Goal: Information Seeking & Learning: Learn about a topic

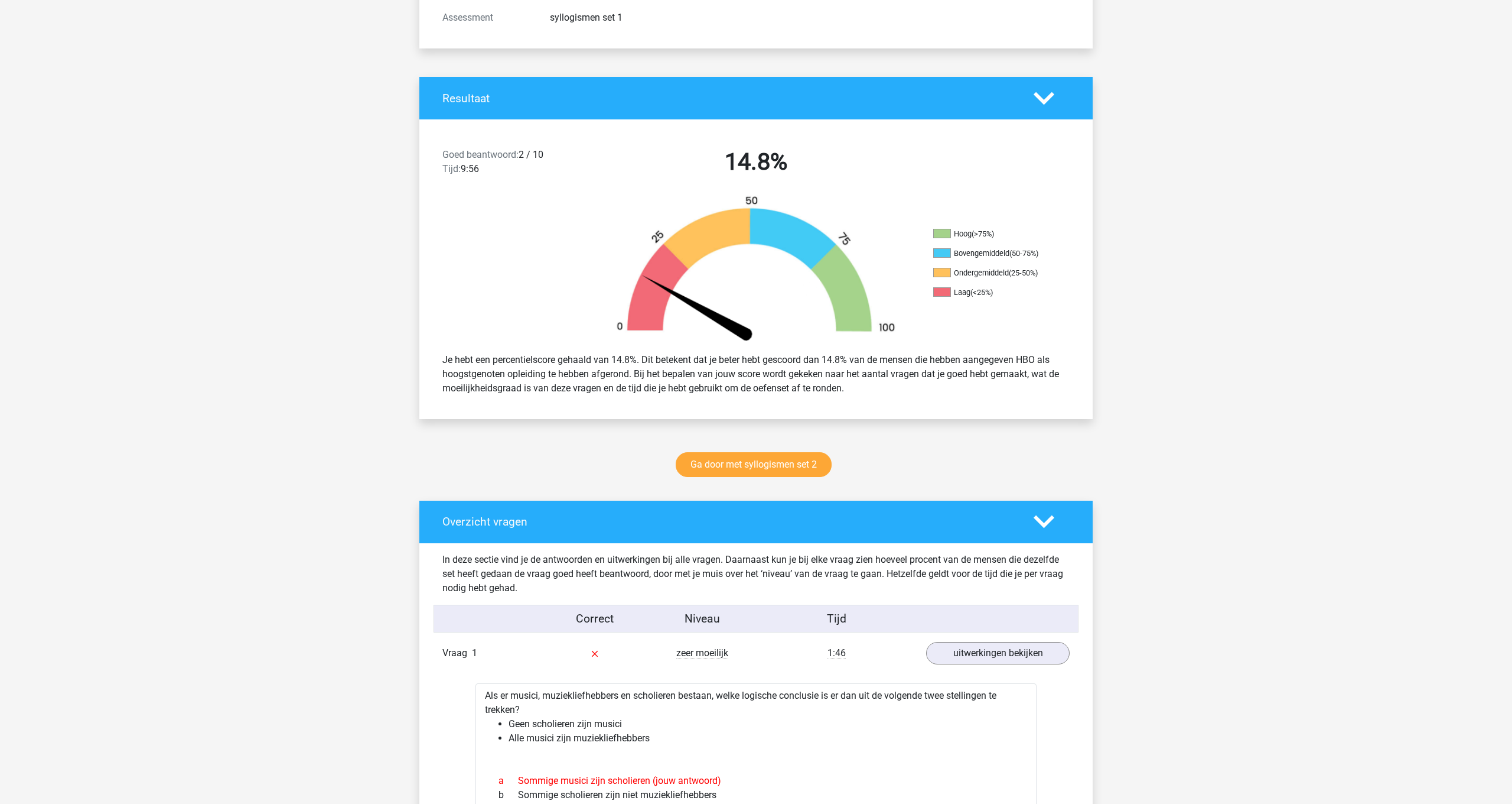
scroll to position [184, 0]
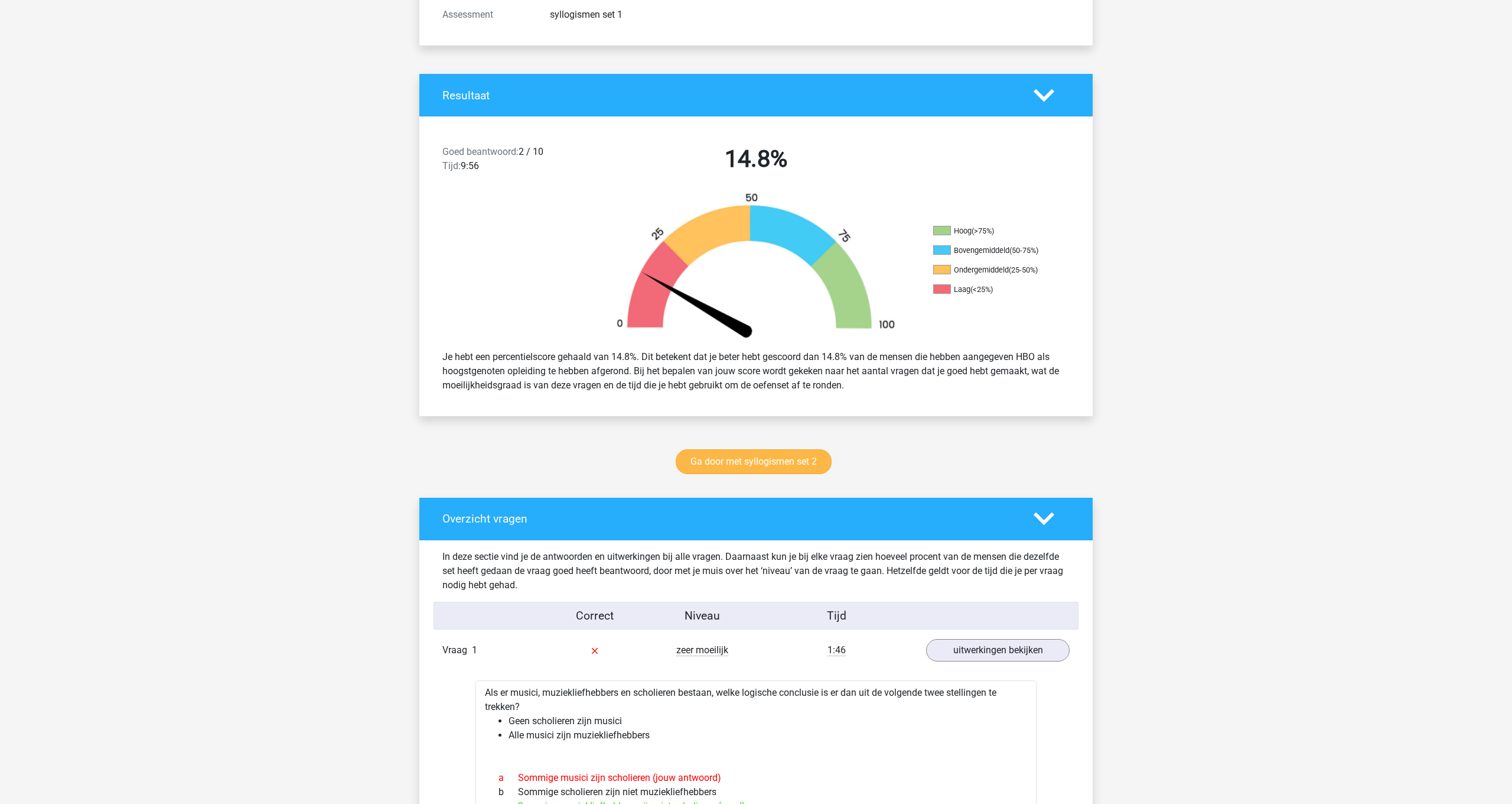
click at [765, 462] on link "Ga door met syllogismen set 2" at bounding box center [754, 462] width 156 height 25
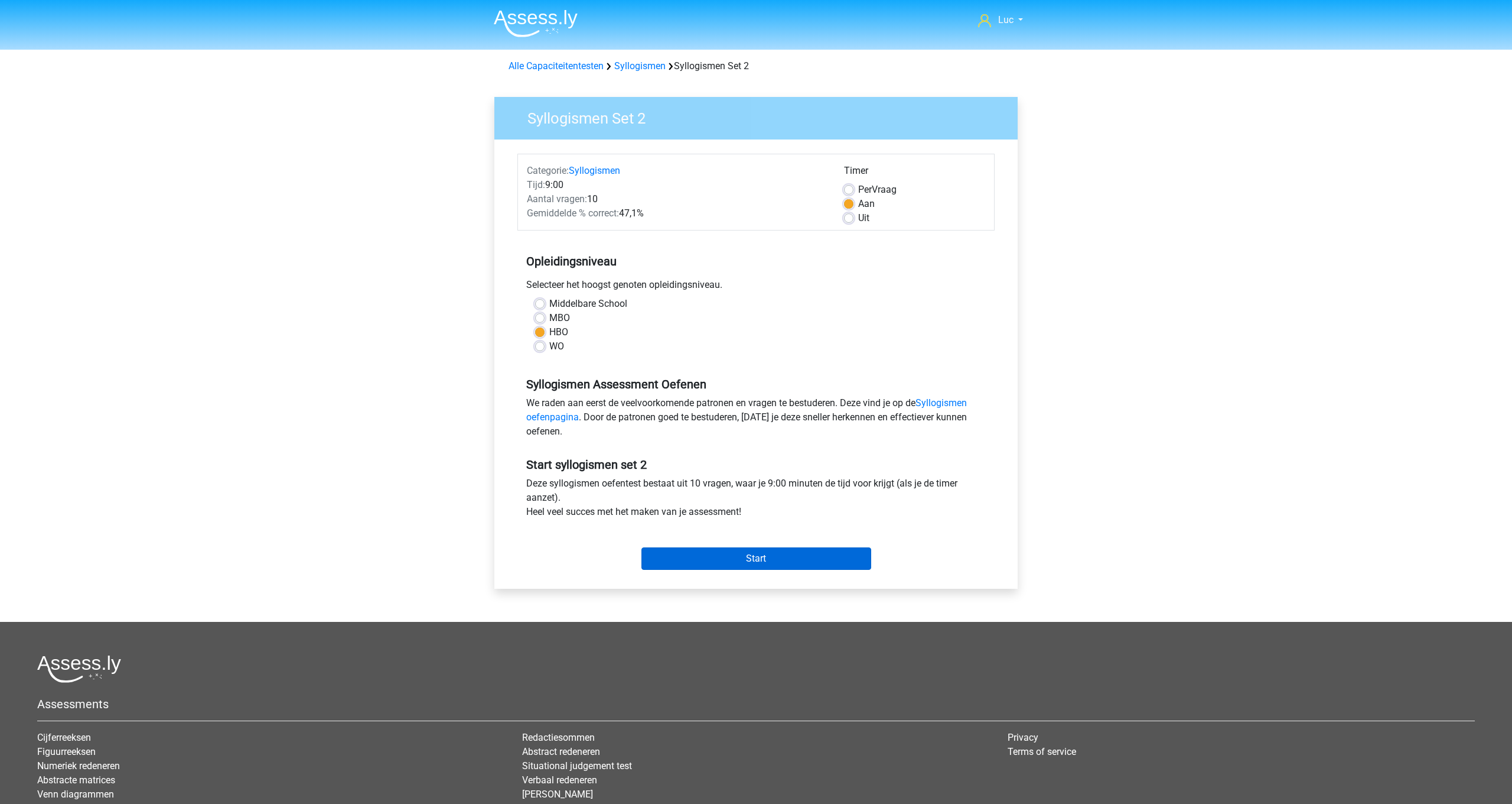
click at [796, 557] on input "Start" at bounding box center [756, 559] width 229 height 23
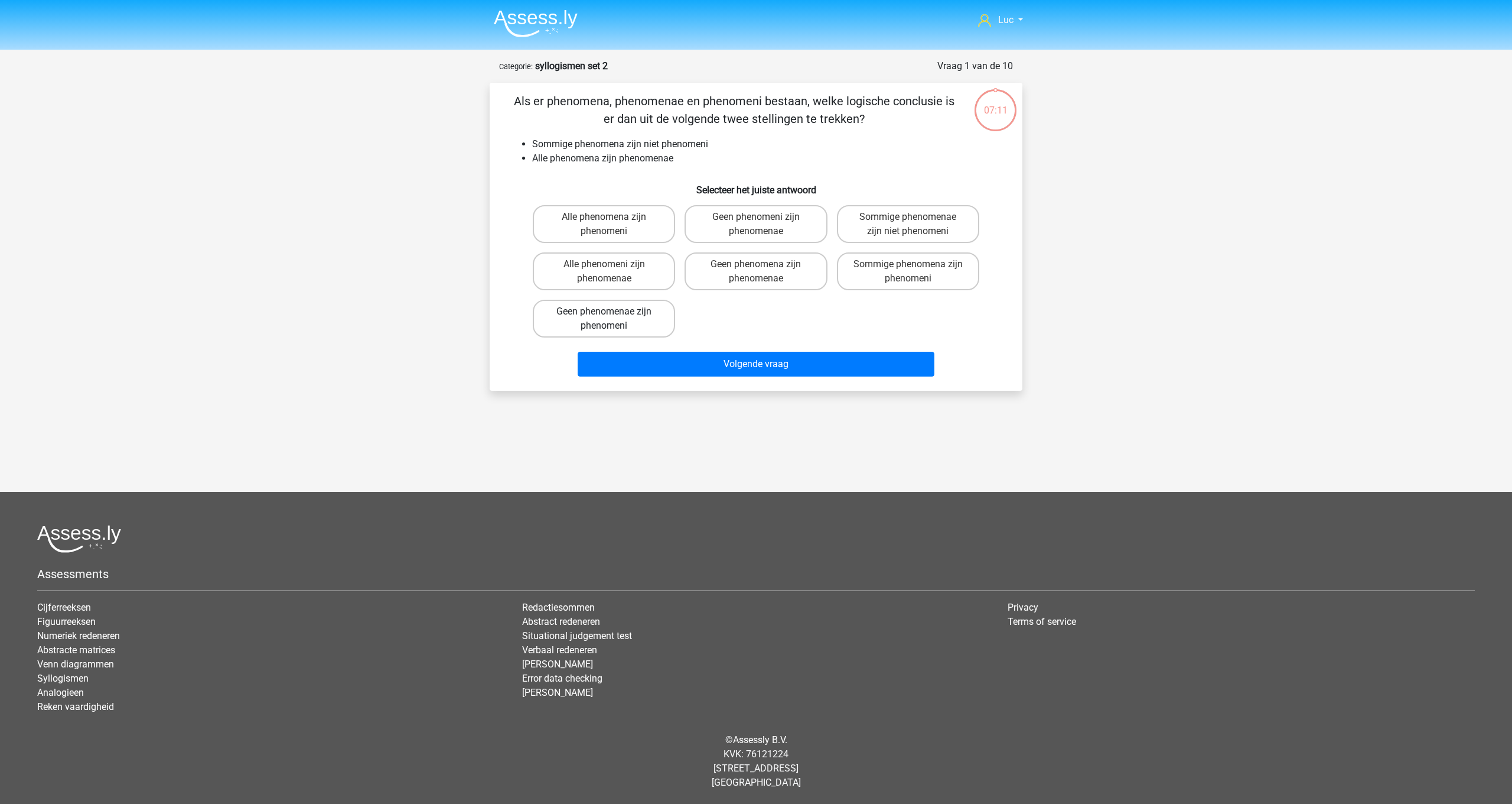
click at [593, 321] on label "Geen phenomenae zijn phenomeni" at bounding box center [604, 318] width 143 height 38
click at [604, 319] on input "Geen phenomenae zijn phenomeni" at bounding box center [608, 315] width 8 height 8
radio input "true"
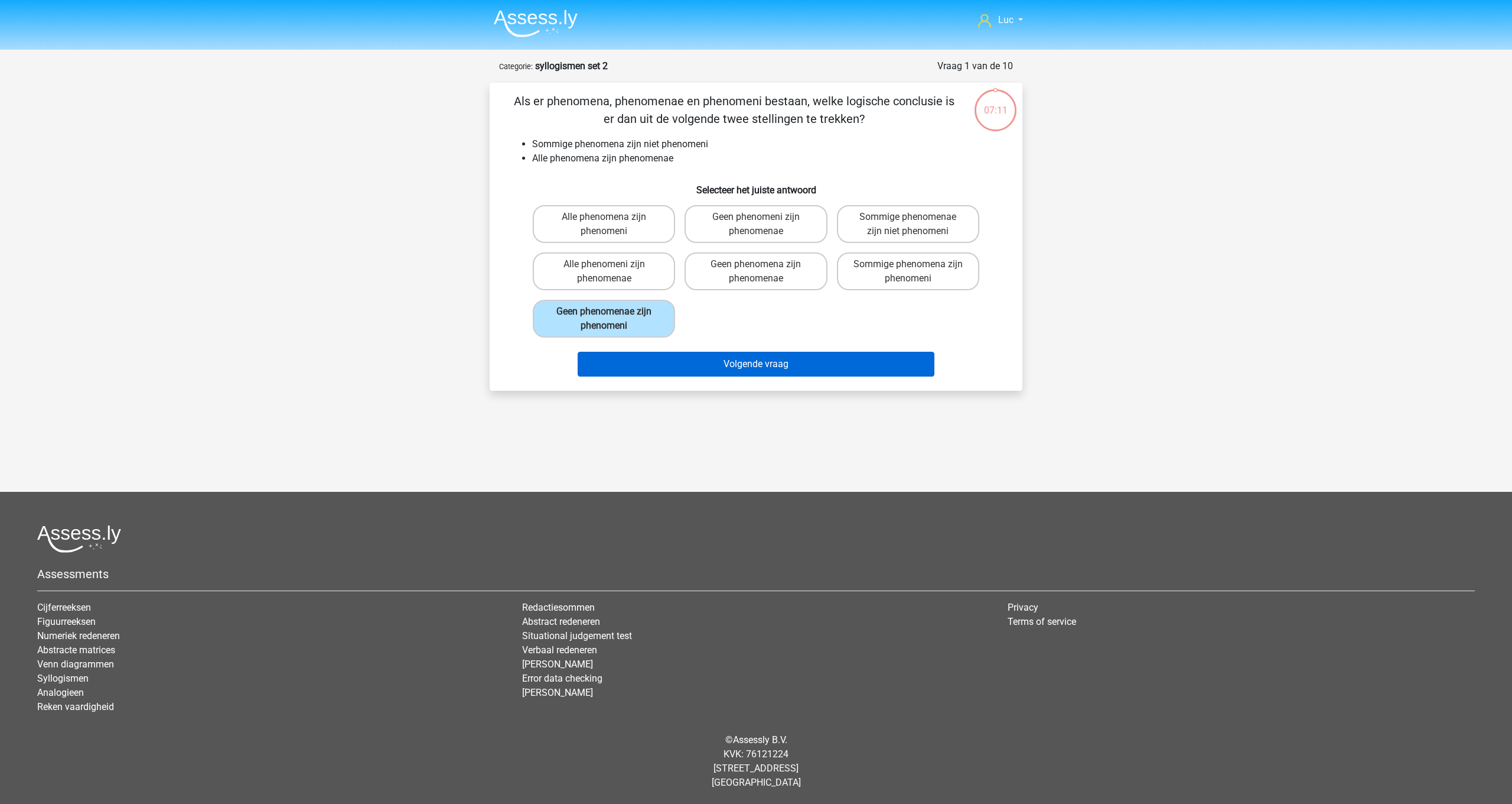
click at [747, 363] on button "Volgende vraag" at bounding box center [756, 363] width 357 height 25
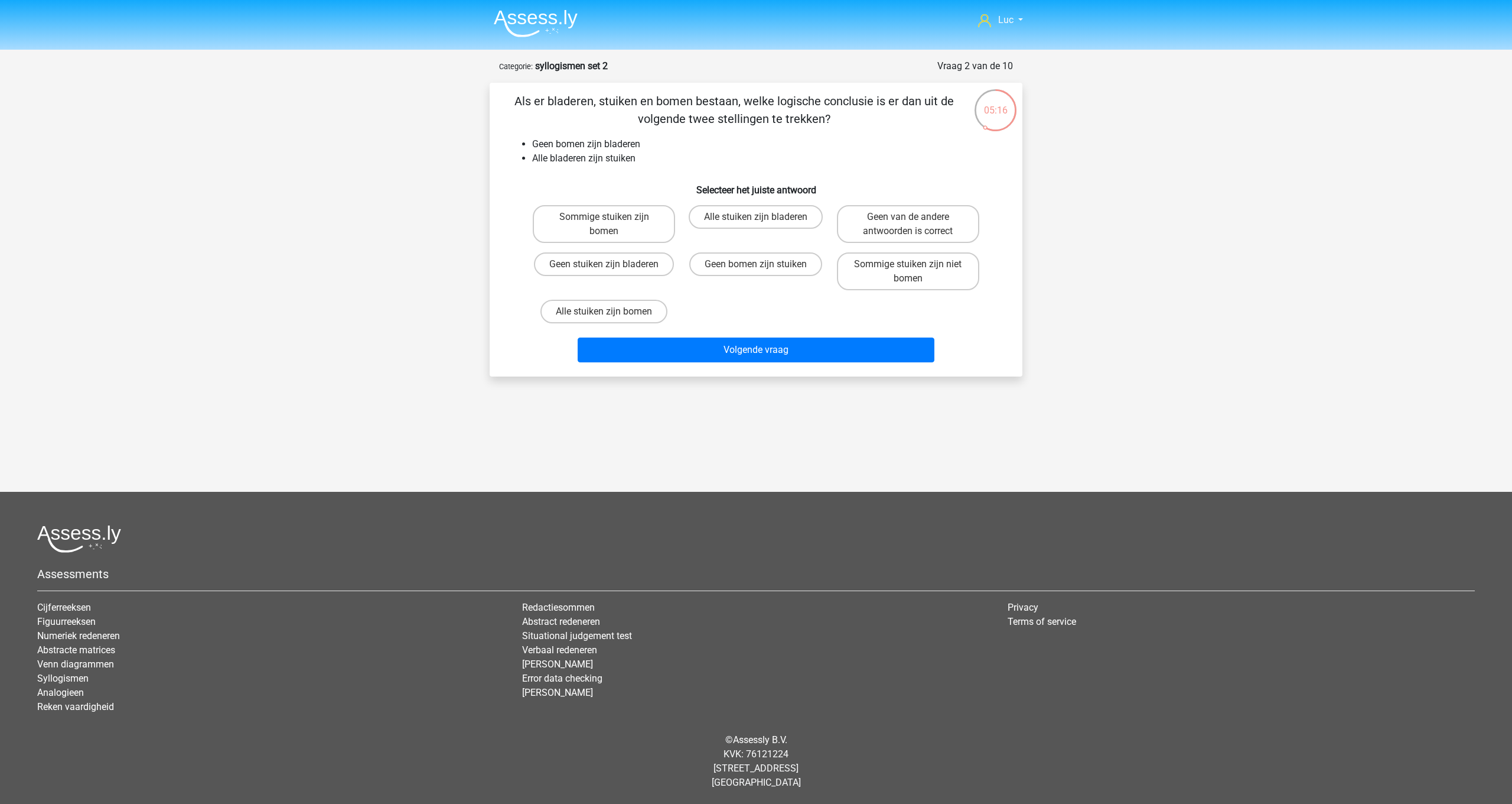
click at [905, 297] on div "Sommige stuiken zijn bomen Alle stuiken zijn bladeren Geen van de andere antwoo…" at bounding box center [756, 264] width 456 height 128
click at [907, 279] on label "Sommige stuiken zijn niet bomen" at bounding box center [908, 271] width 143 height 38
click at [908, 272] on input "Sommige stuiken zijn niet bomen" at bounding box center [911, 268] width 8 height 8
radio input "true"
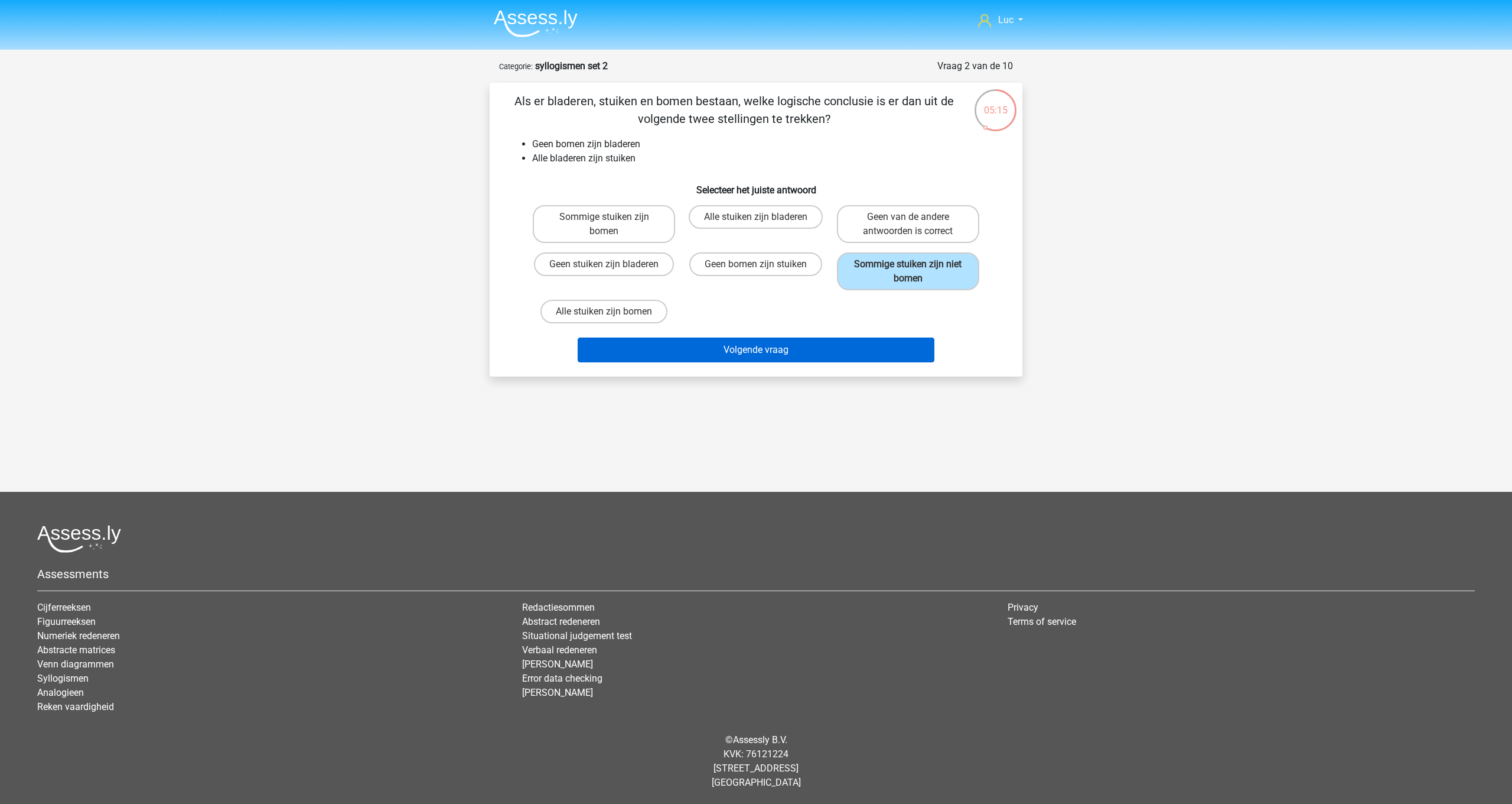
click at [890, 359] on button "Volgende vraag" at bounding box center [756, 349] width 357 height 25
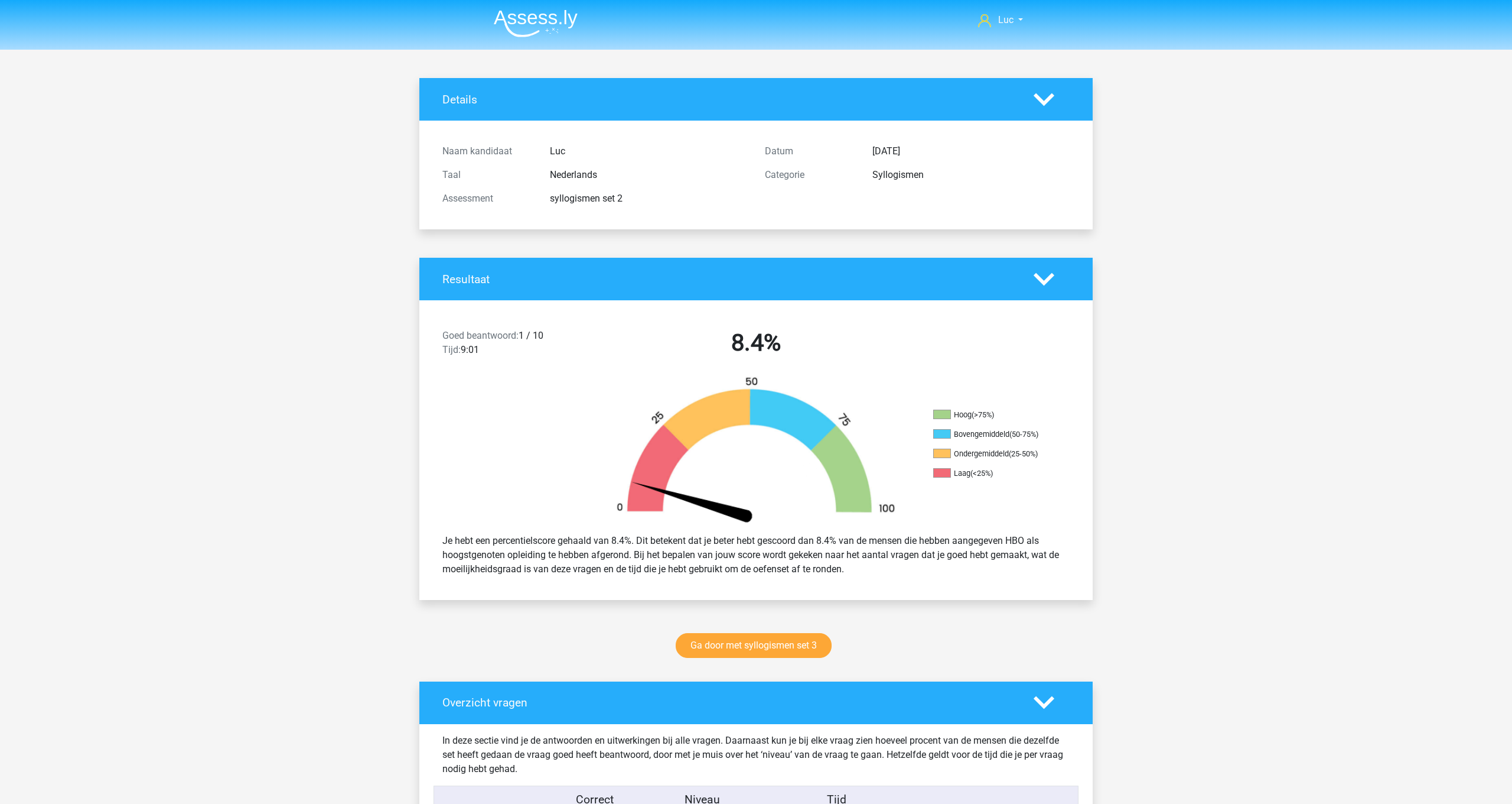
click at [547, 18] on img at bounding box center [536, 24] width 84 height 28
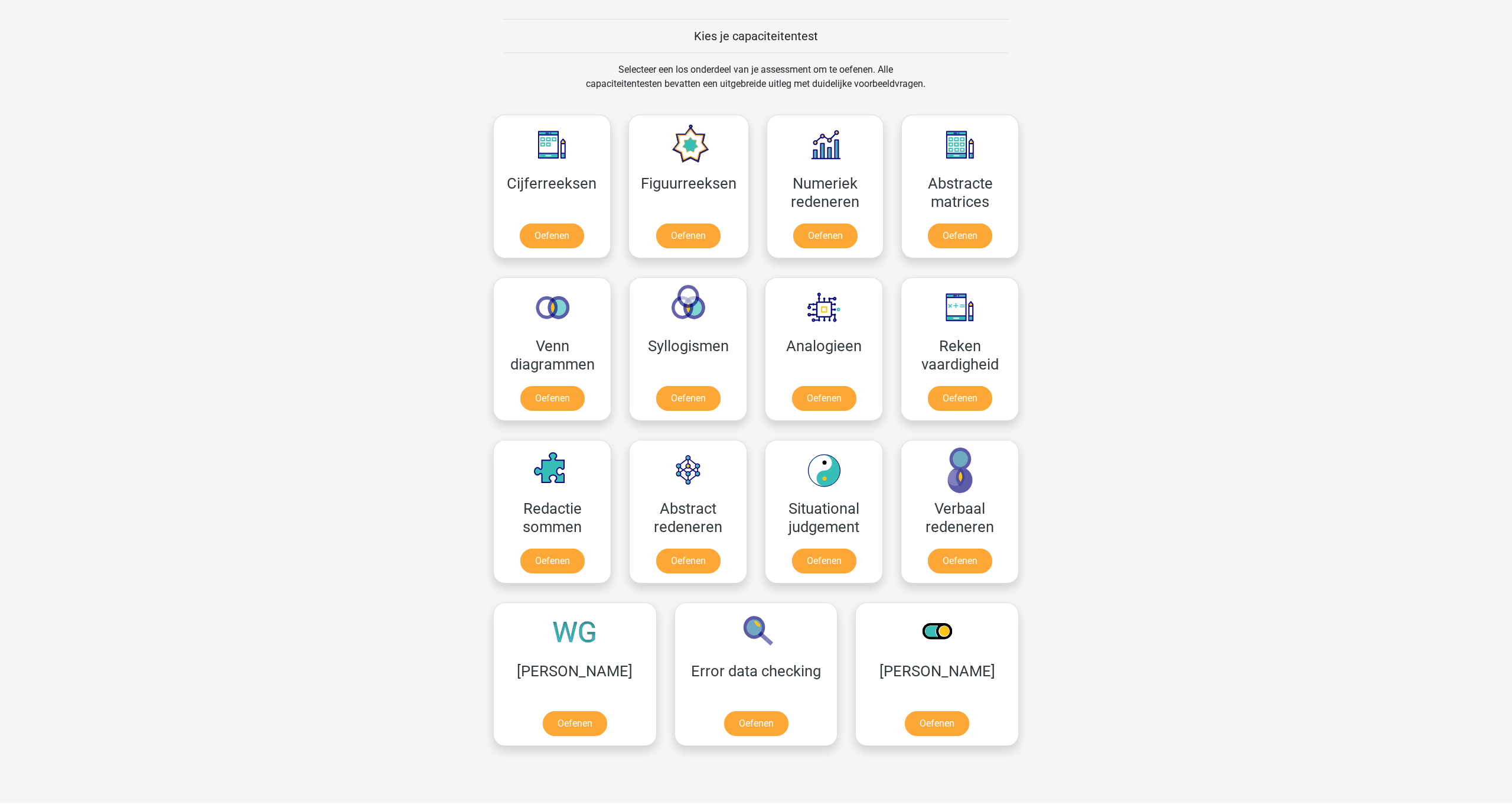
scroll to position [441, 0]
click at [688, 224] on link "Oefenen" at bounding box center [688, 237] width 67 height 26
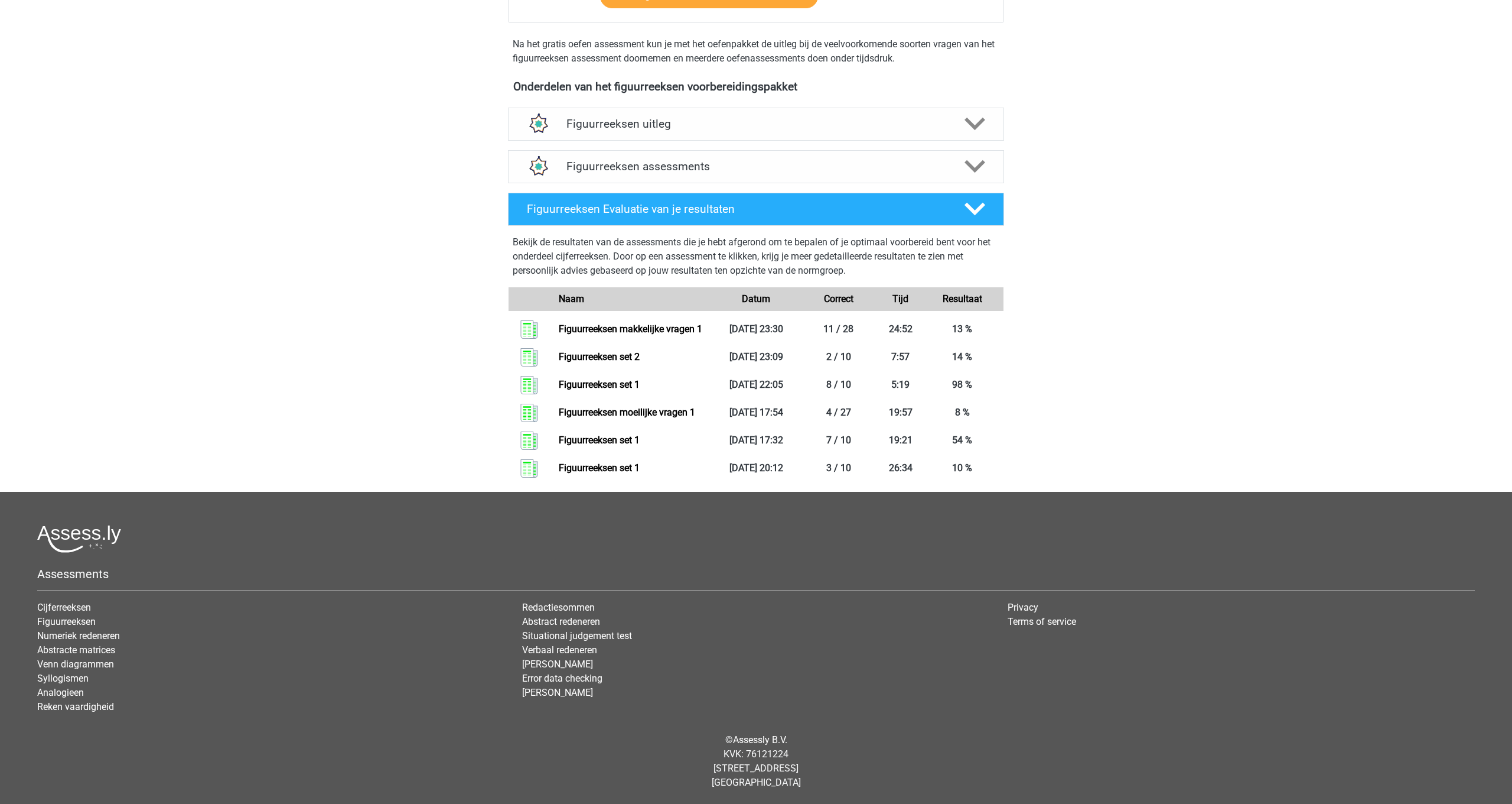
scroll to position [378, 0]
click at [974, 156] on icon at bounding box center [975, 166] width 21 height 21
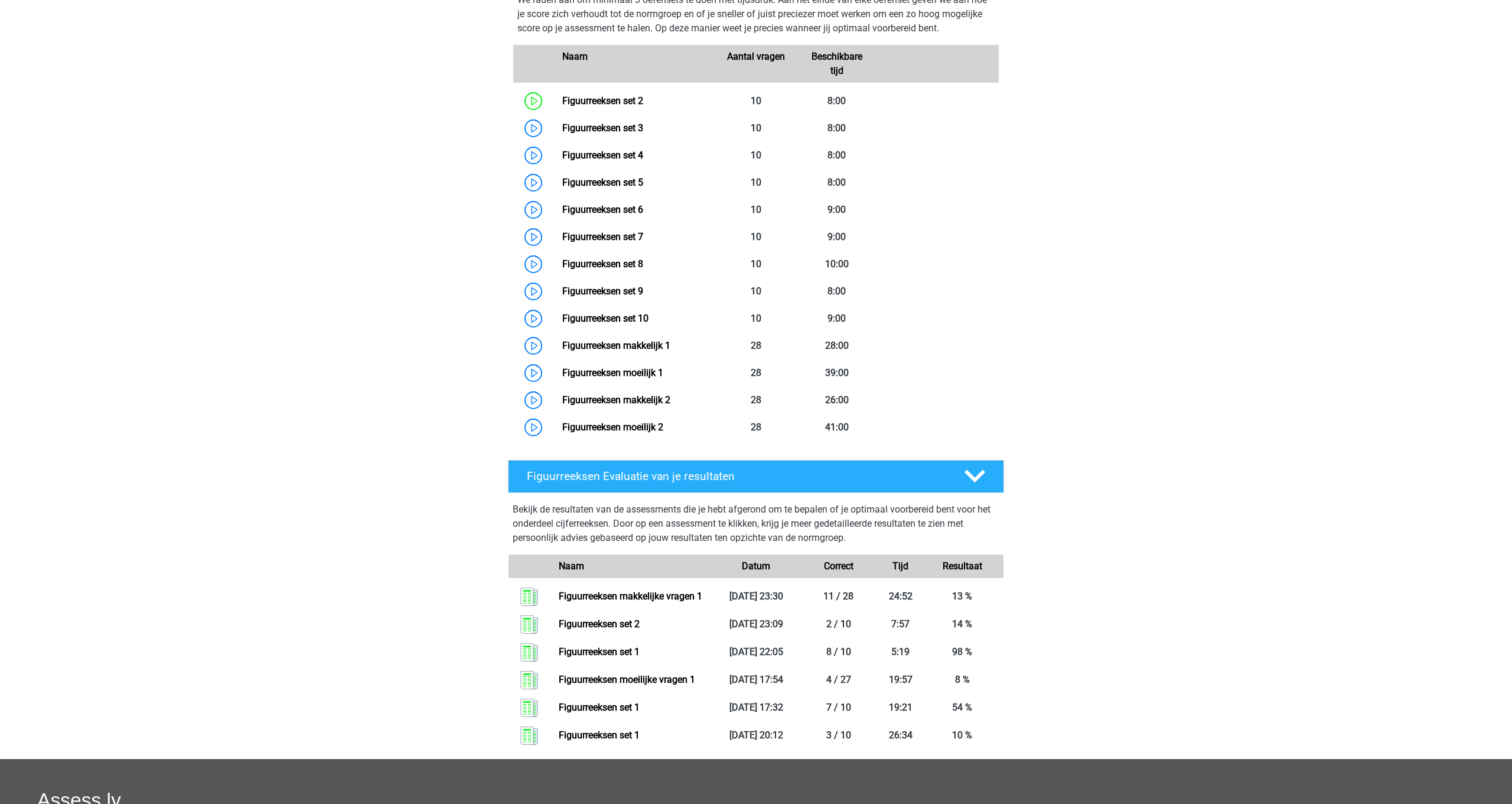
scroll to position [566, 0]
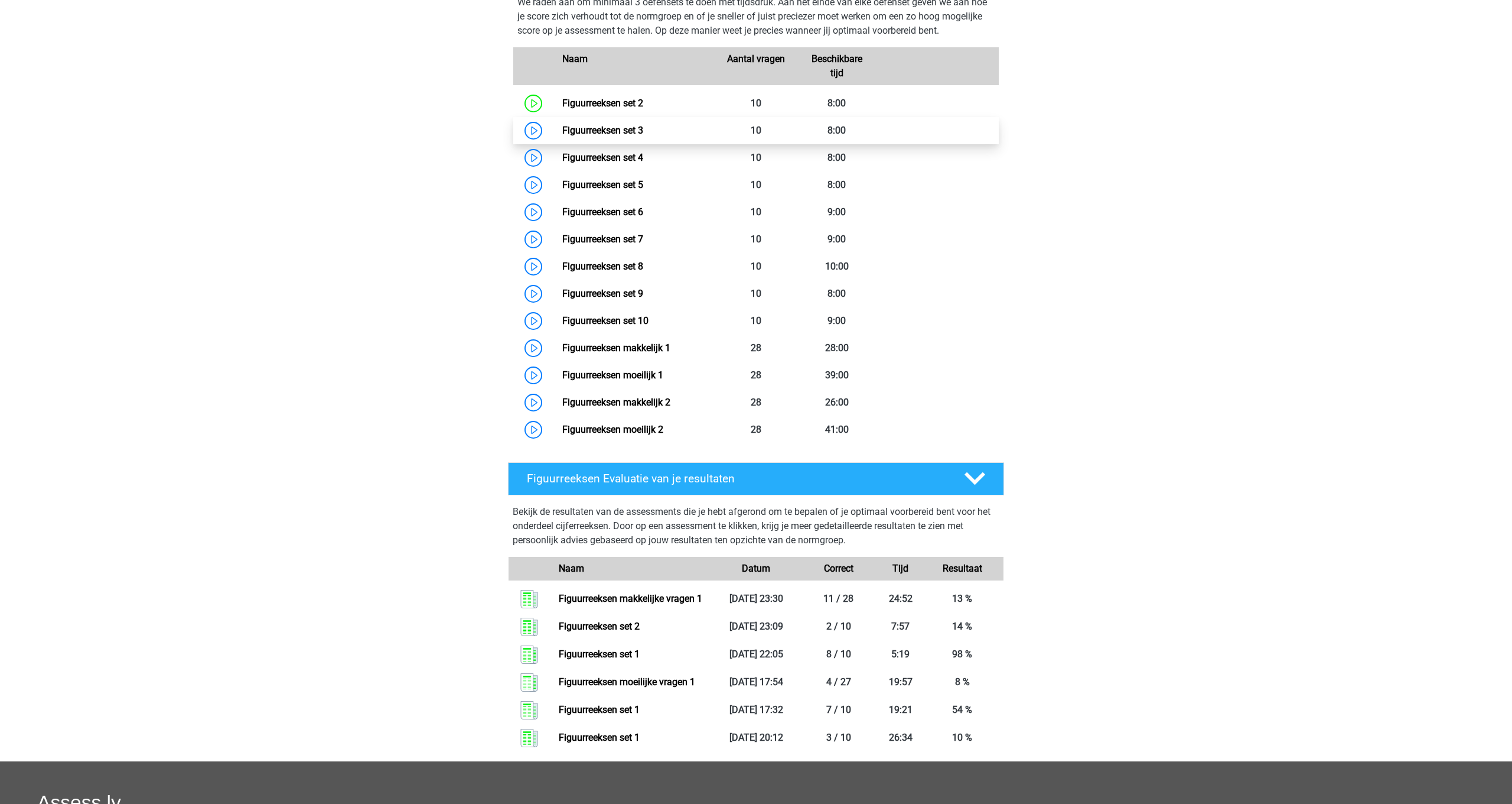
click at [615, 132] on link "Figuurreeksen set 3" at bounding box center [602, 130] width 81 height 11
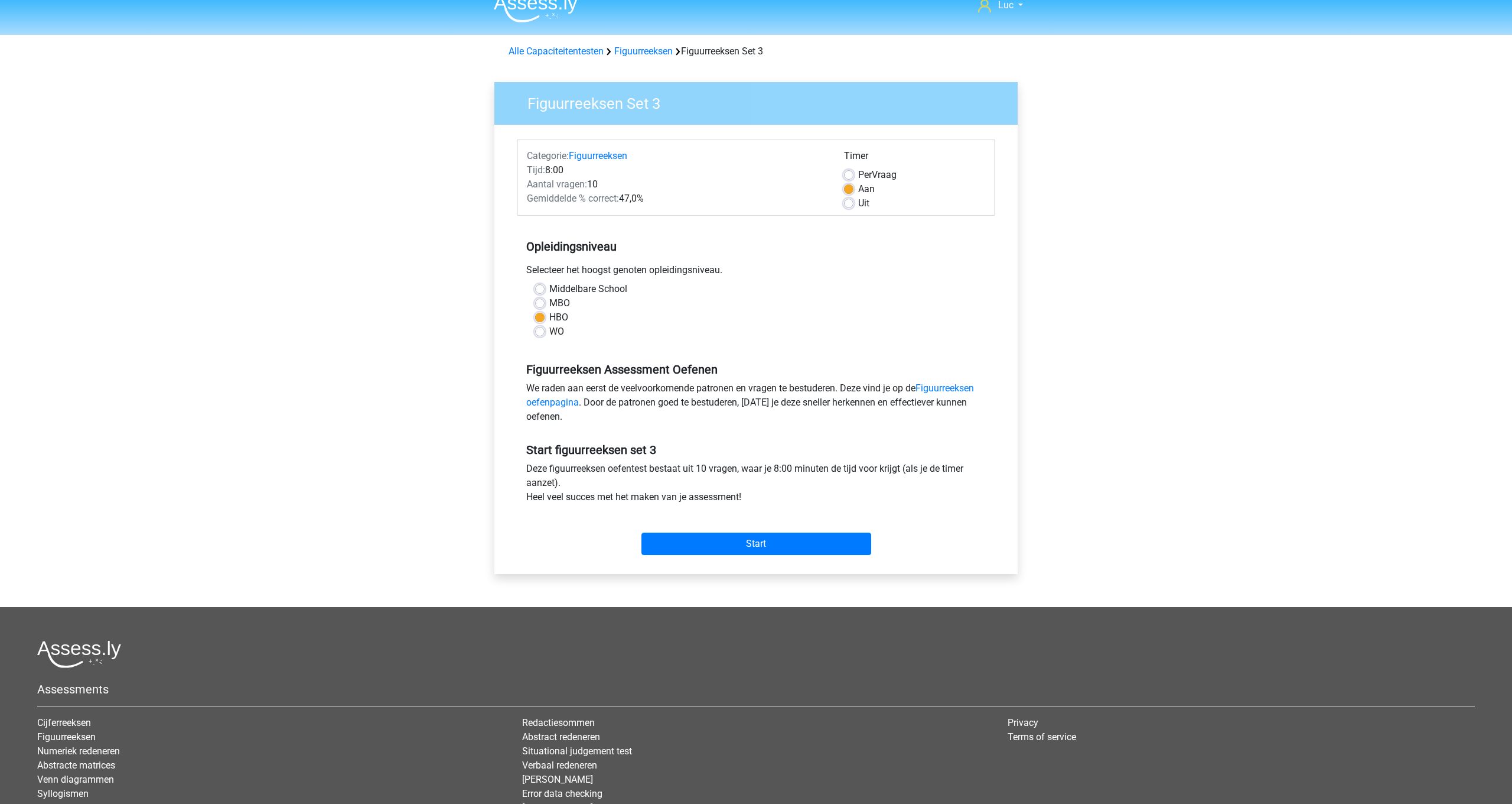
scroll to position [14, 0]
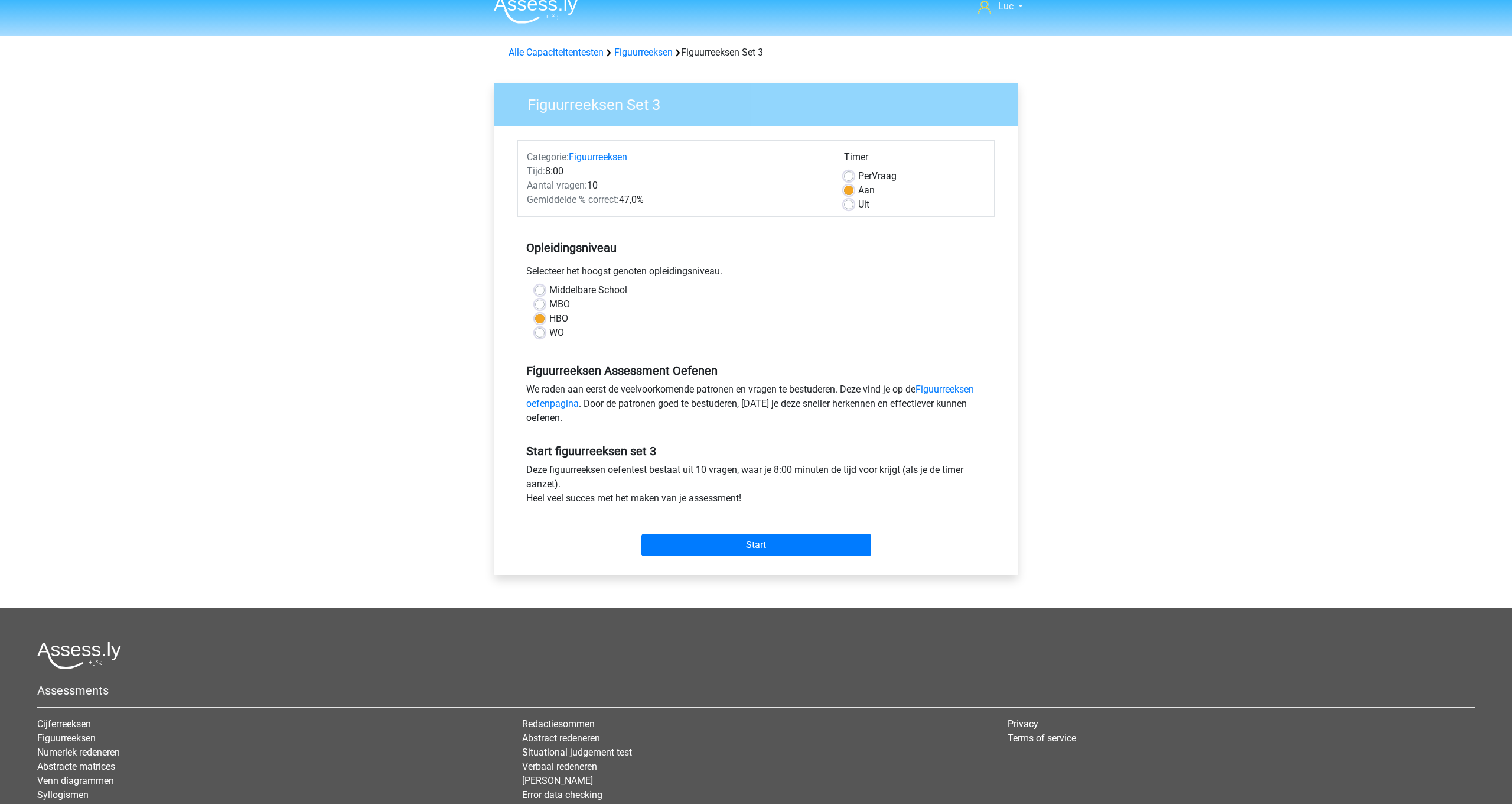
click at [821, 564] on div "Categorie: Figuurreeksen Tijd: 8:00 Aantal vragen: 10 Gemiddelde % correct: 47,…" at bounding box center [756, 350] width 505 height 449
click at [827, 540] on input "Start" at bounding box center [756, 545] width 229 height 23
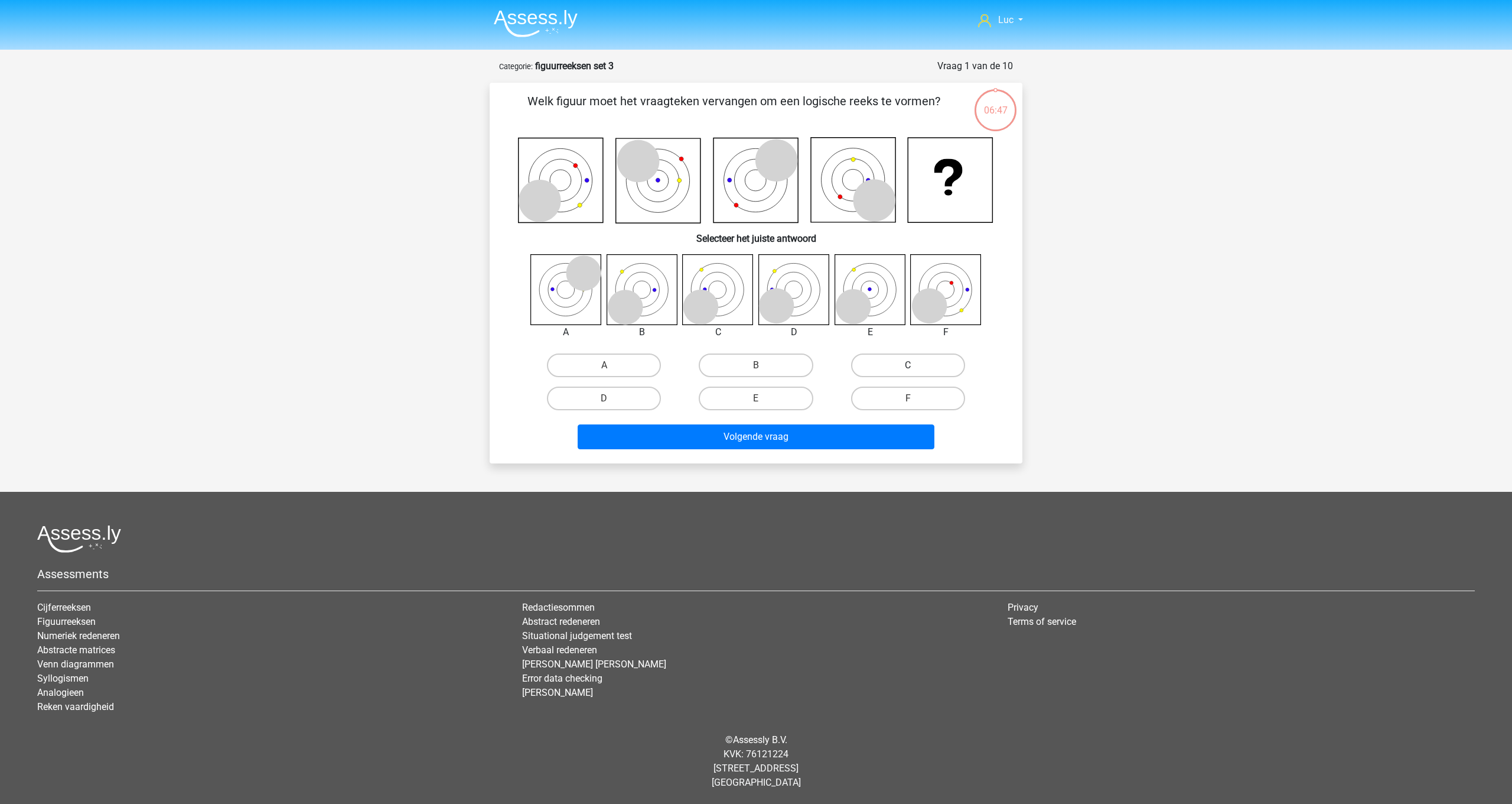
click at [897, 370] on label "C" at bounding box center [908, 364] width 114 height 24
click at [908, 370] on input "C" at bounding box center [911, 369] width 8 height 8
radio input "true"
click at [889, 429] on button "Volgende vraag" at bounding box center [756, 436] width 357 height 25
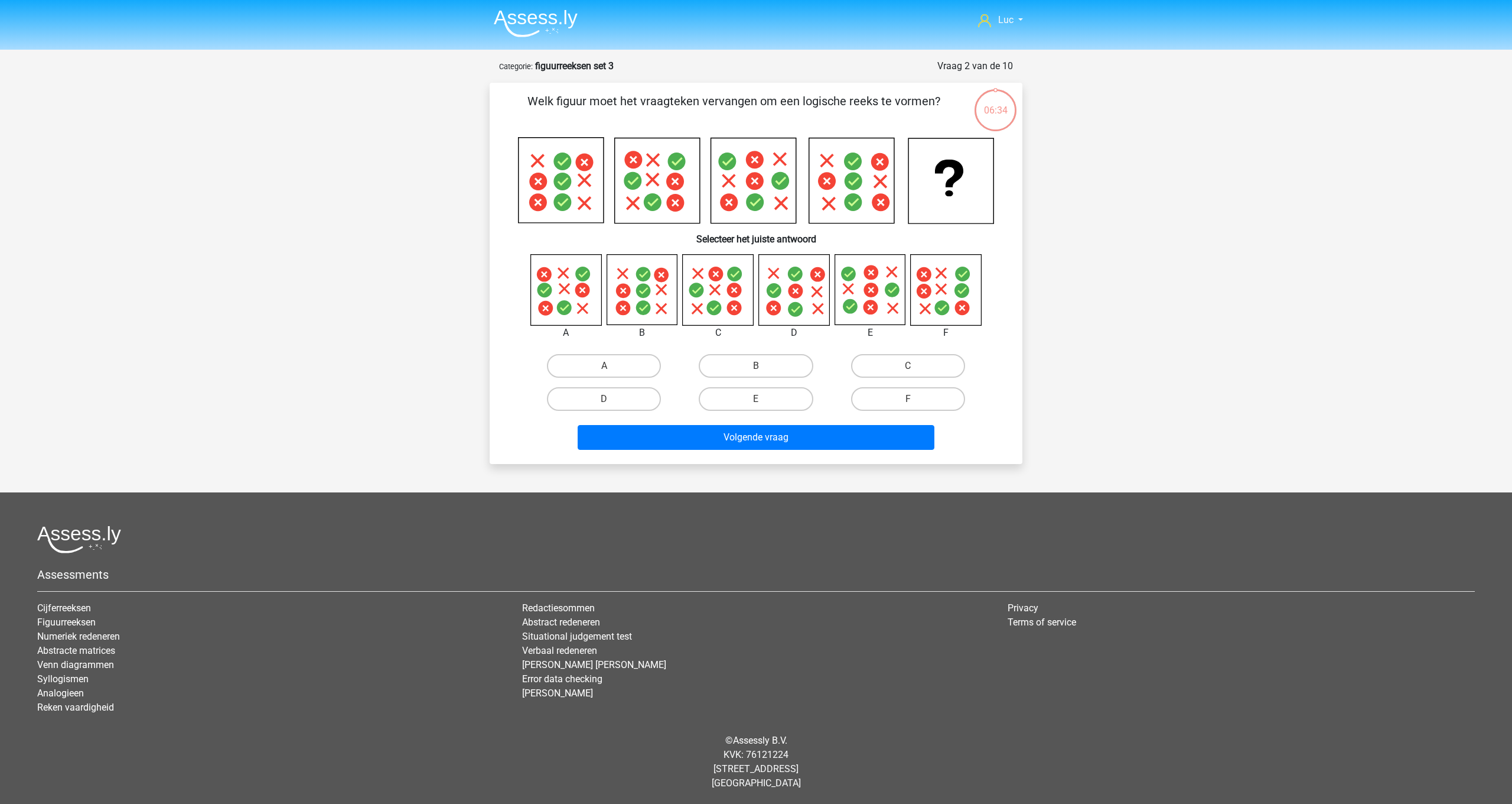
scroll to position [1, 0]
click at [597, 363] on label "A" at bounding box center [604, 364] width 114 height 24
click at [604, 365] on input "A" at bounding box center [608, 369] width 8 height 8
radio input "true"
click at [731, 436] on button "Volgende vraag" at bounding box center [756, 436] width 357 height 25
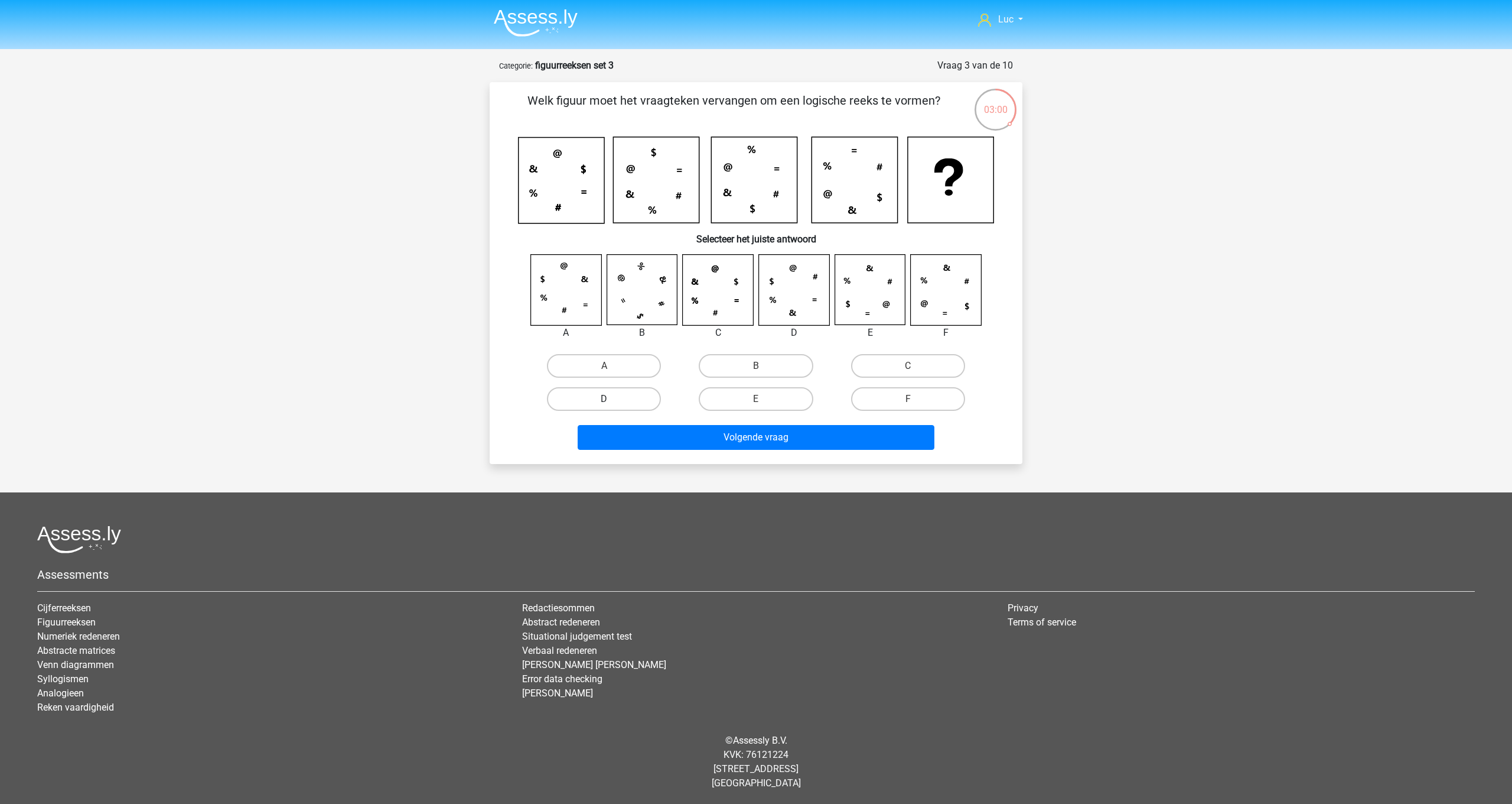
click at [596, 394] on label "D" at bounding box center [604, 398] width 114 height 24
click at [604, 398] on input "D" at bounding box center [608, 402] width 8 height 8
radio input "true"
click at [753, 439] on button "Volgende vraag" at bounding box center [756, 437] width 357 height 25
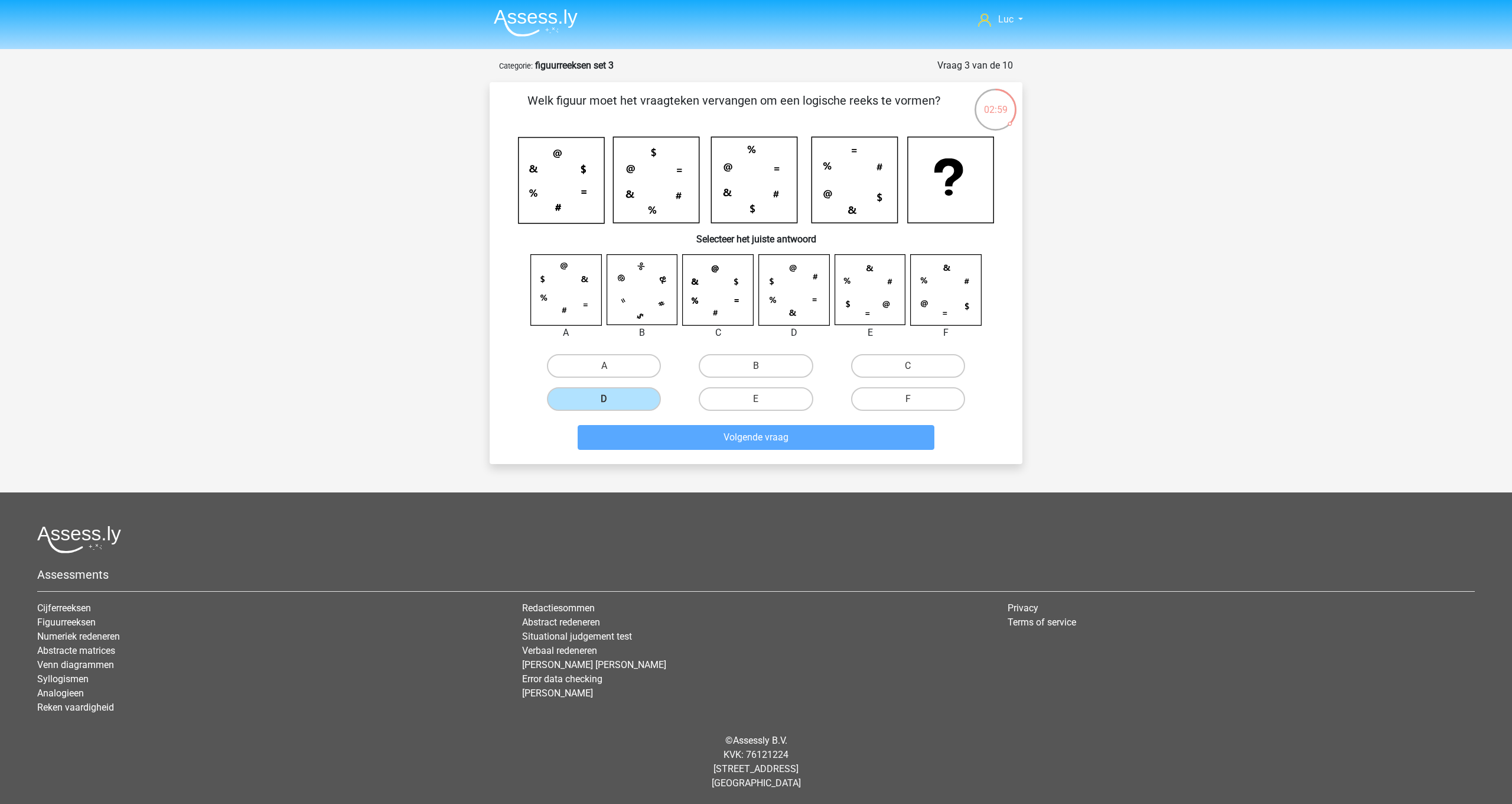
scroll to position [4, 0]
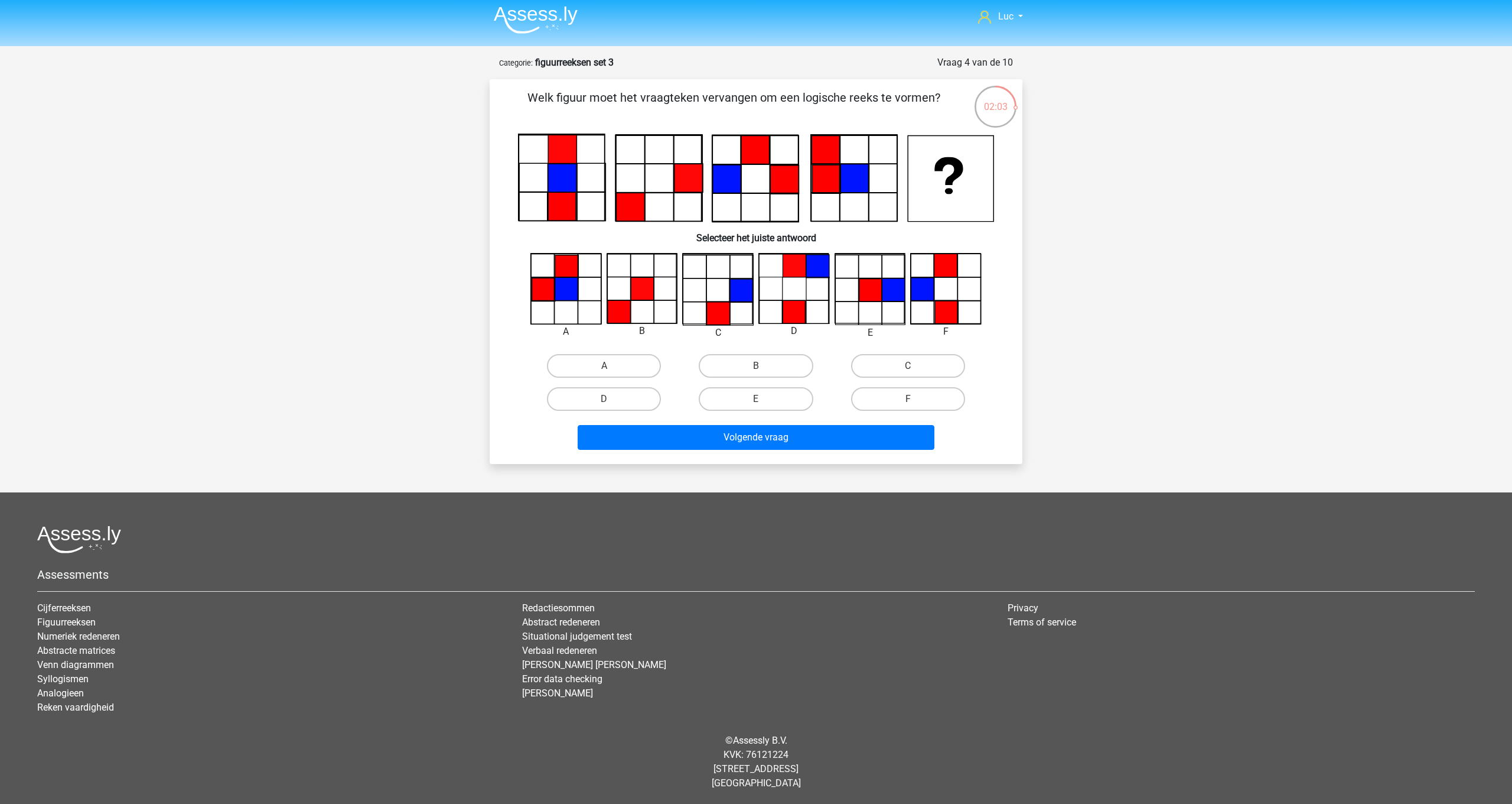
click at [563, 286] on icon at bounding box center [566, 288] width 23 height 23
click at [601, 364] on label "A" at bounding box center [604, 365] width 114 height 24
click at [604, 366] on input "A" at bounding box center [608, 370] width 8 height 8
radio input "true"
click at [760, 439] on button "Volgende vraag" at bounding box center [756, 437] width 357 height 25
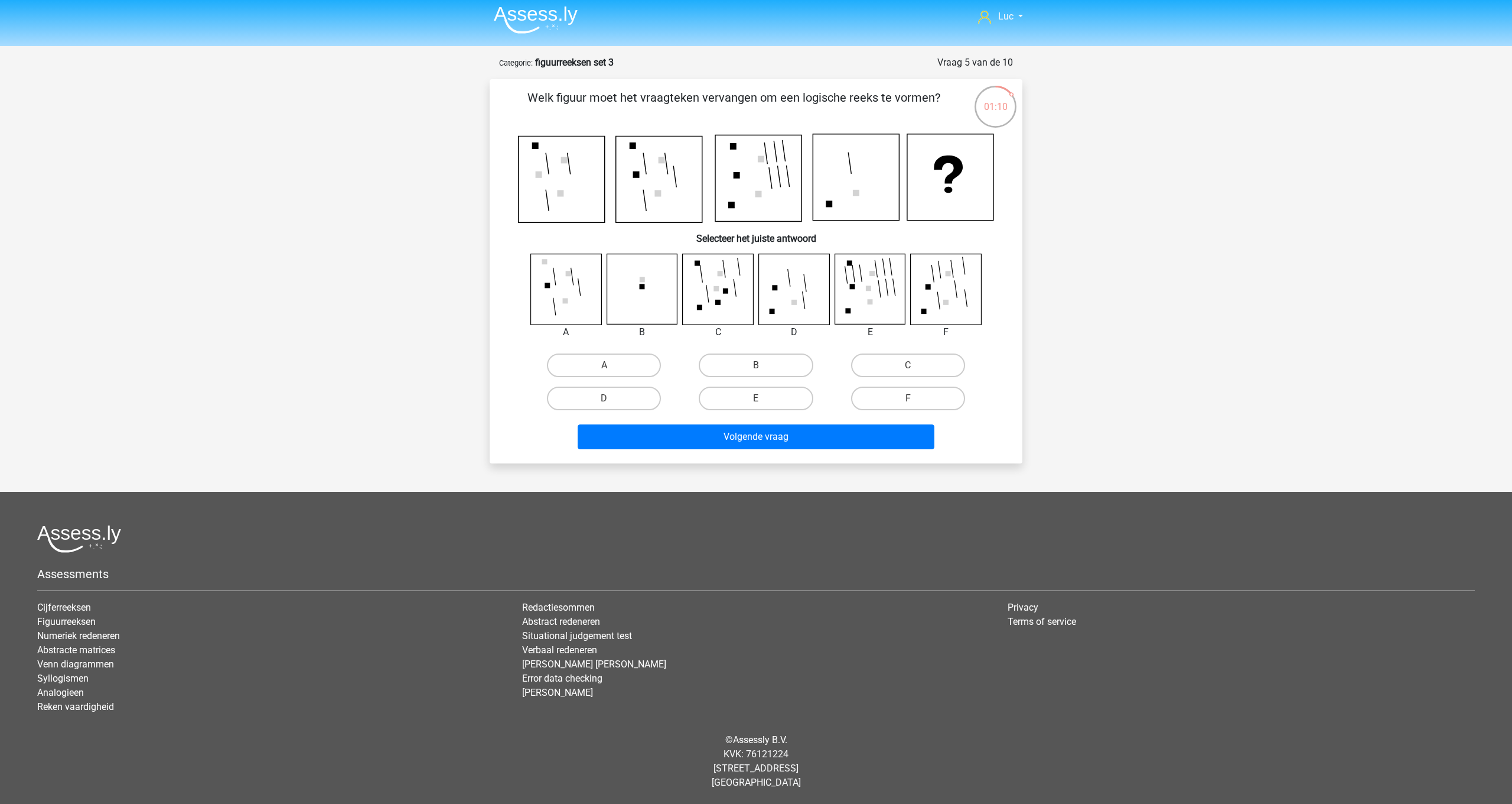
scroll to position [3, 0]
click at [811, 295] on icon at bounding box center [794, 289] width 70 height 70
click at [613, 395] on label "D" at bounding box center [604, 398] width 114 height 24
click at [612, 398] on input "D" at bounding box center [608, 402] width 8 height 8
radio input "true"
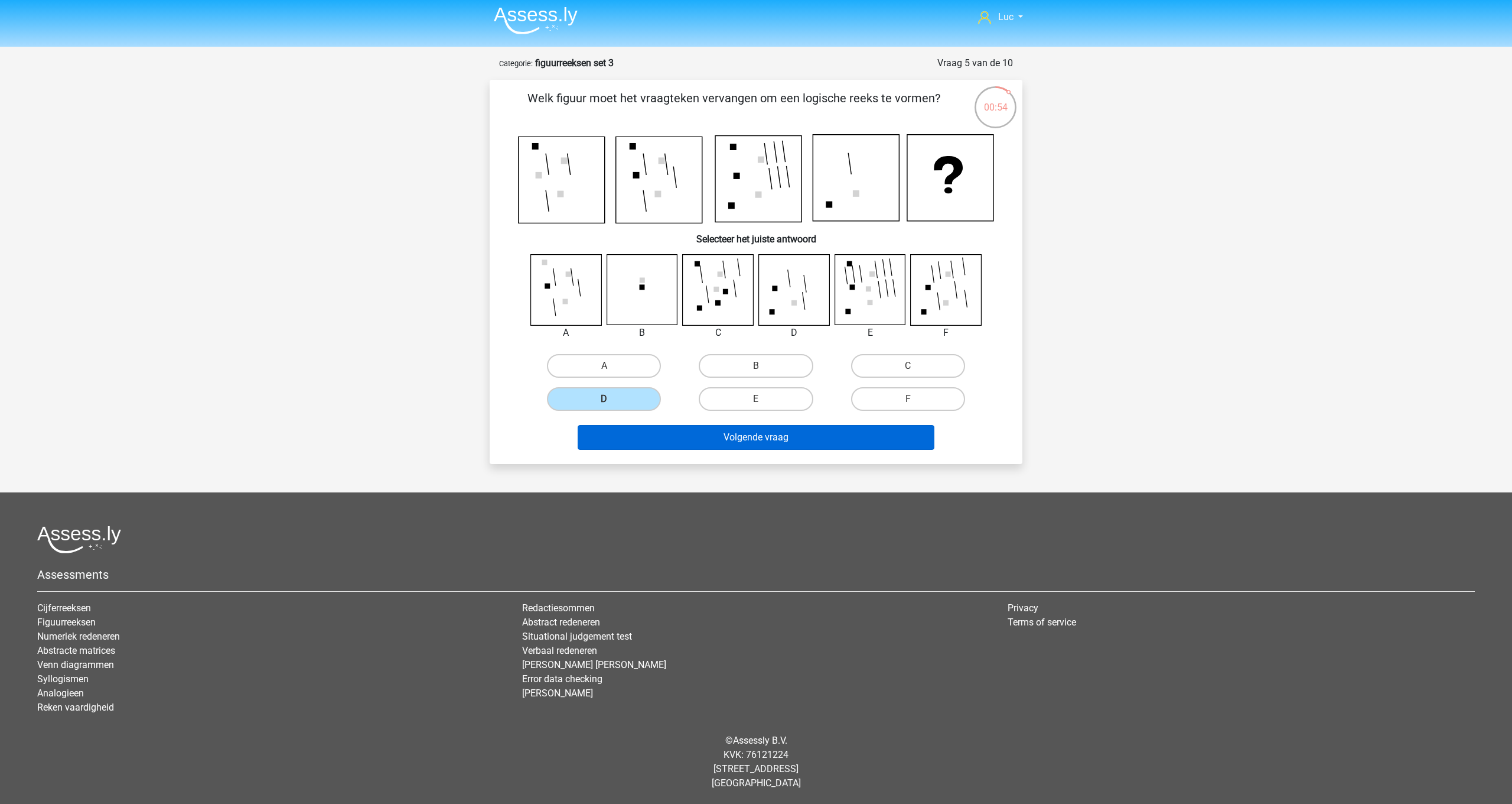
click at [713, 437] on button "Volgende vraag" at bounding box center [756, 437] width 357 height 25
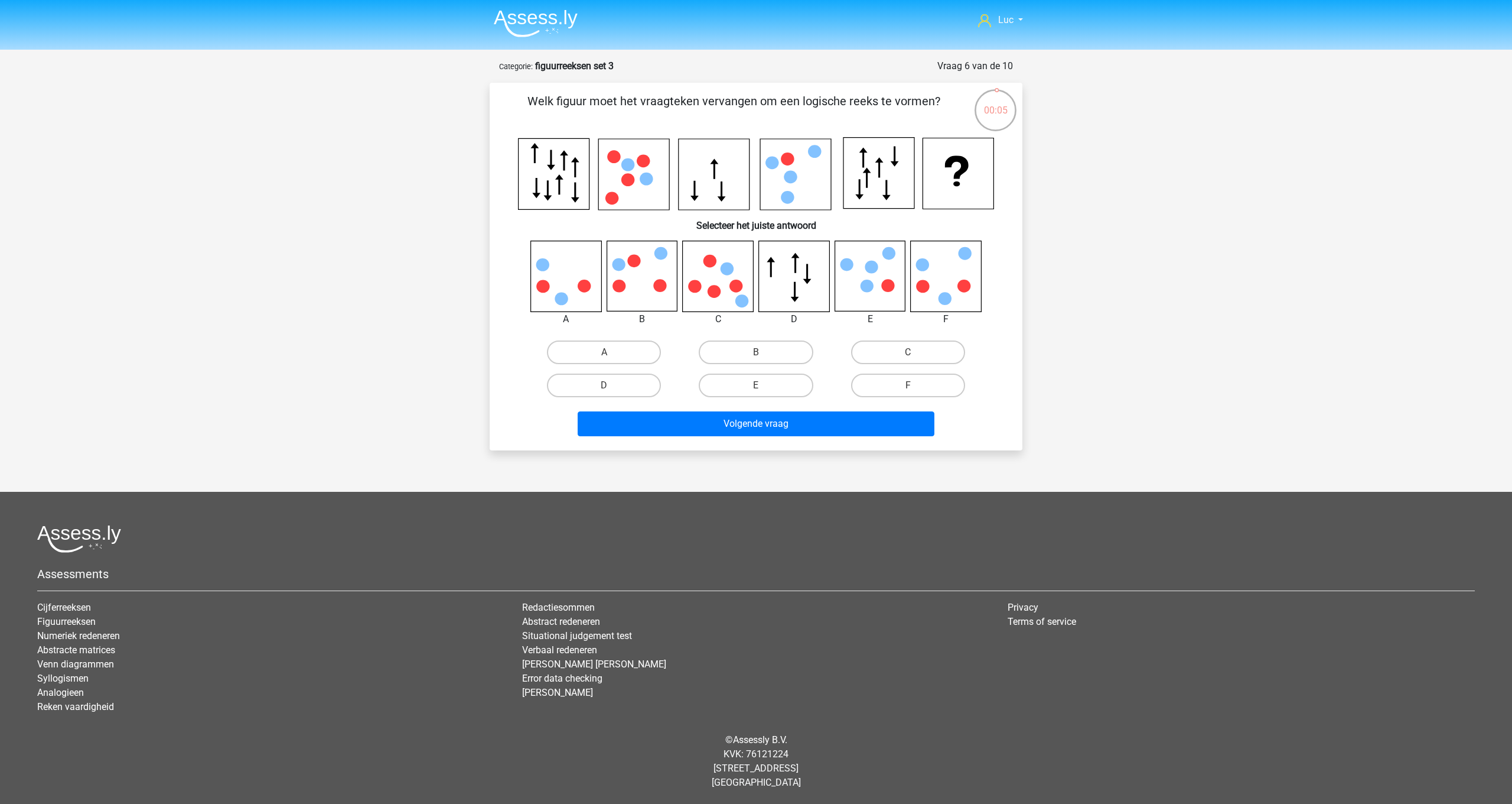
scroll to position [0, 0]
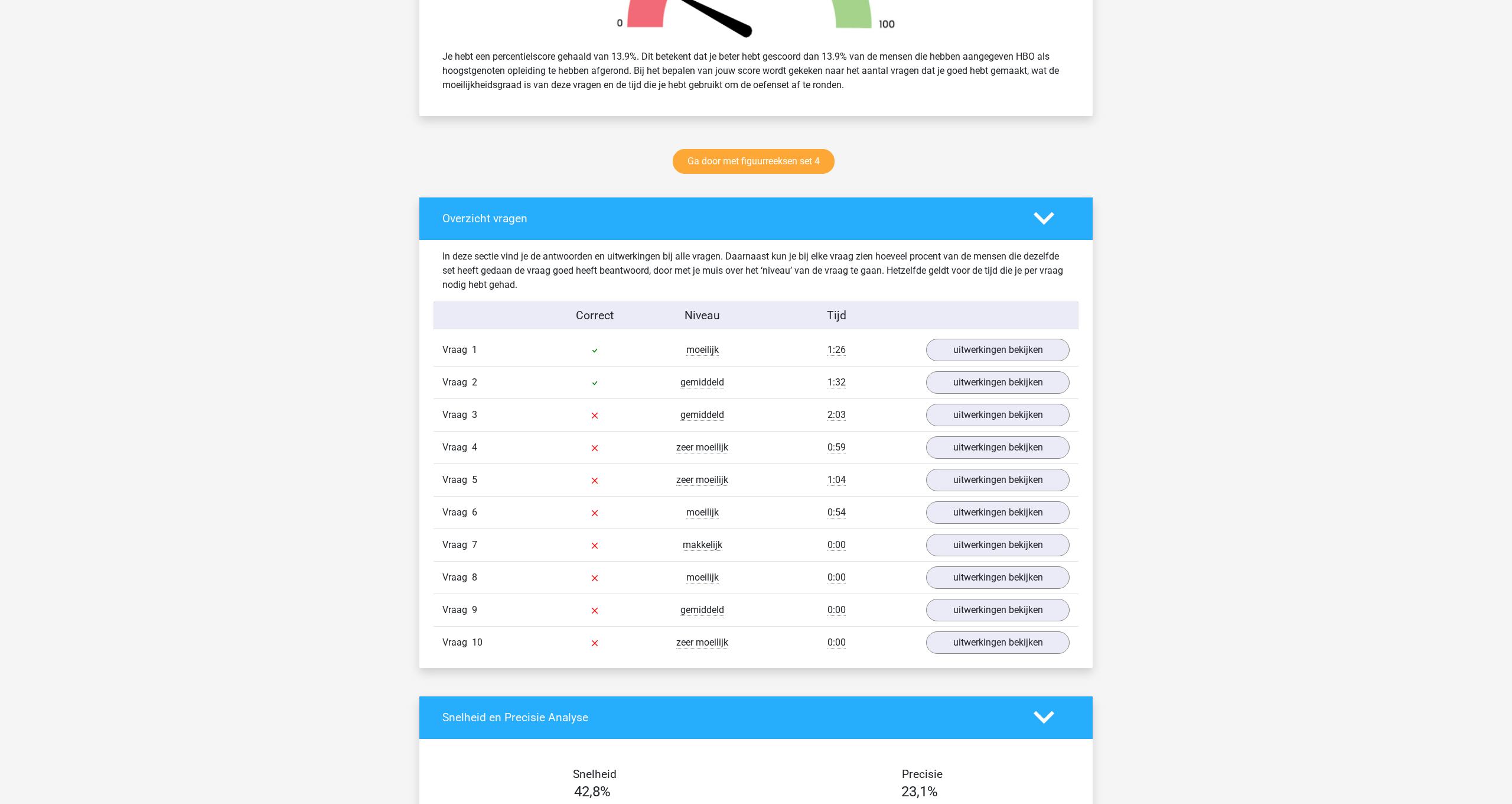
scroll to position [486, 0]
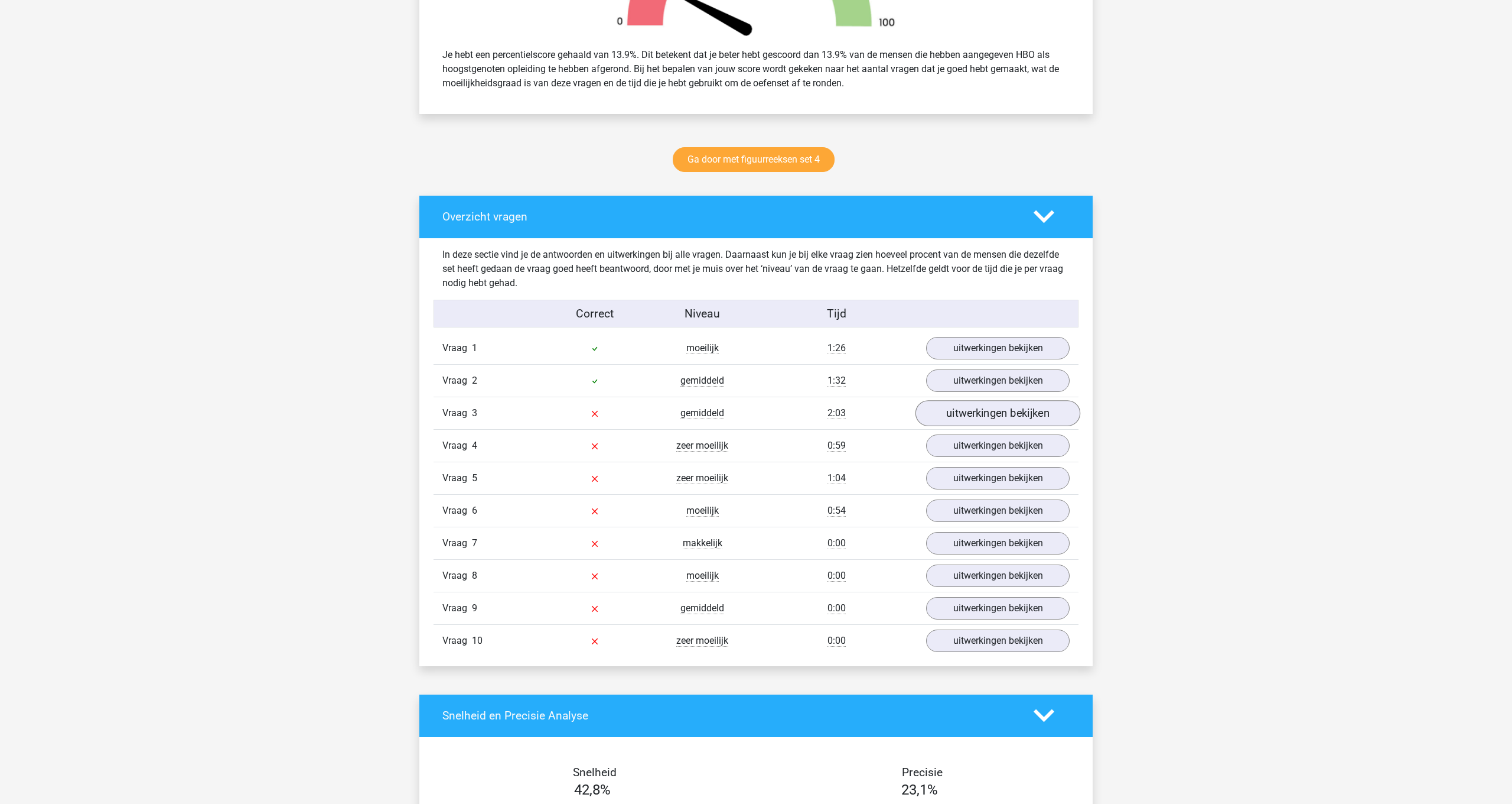
click at [1016, 415] on link "uitwerkingen bekijken" at bounding box center [998, 413] width 165 height 26
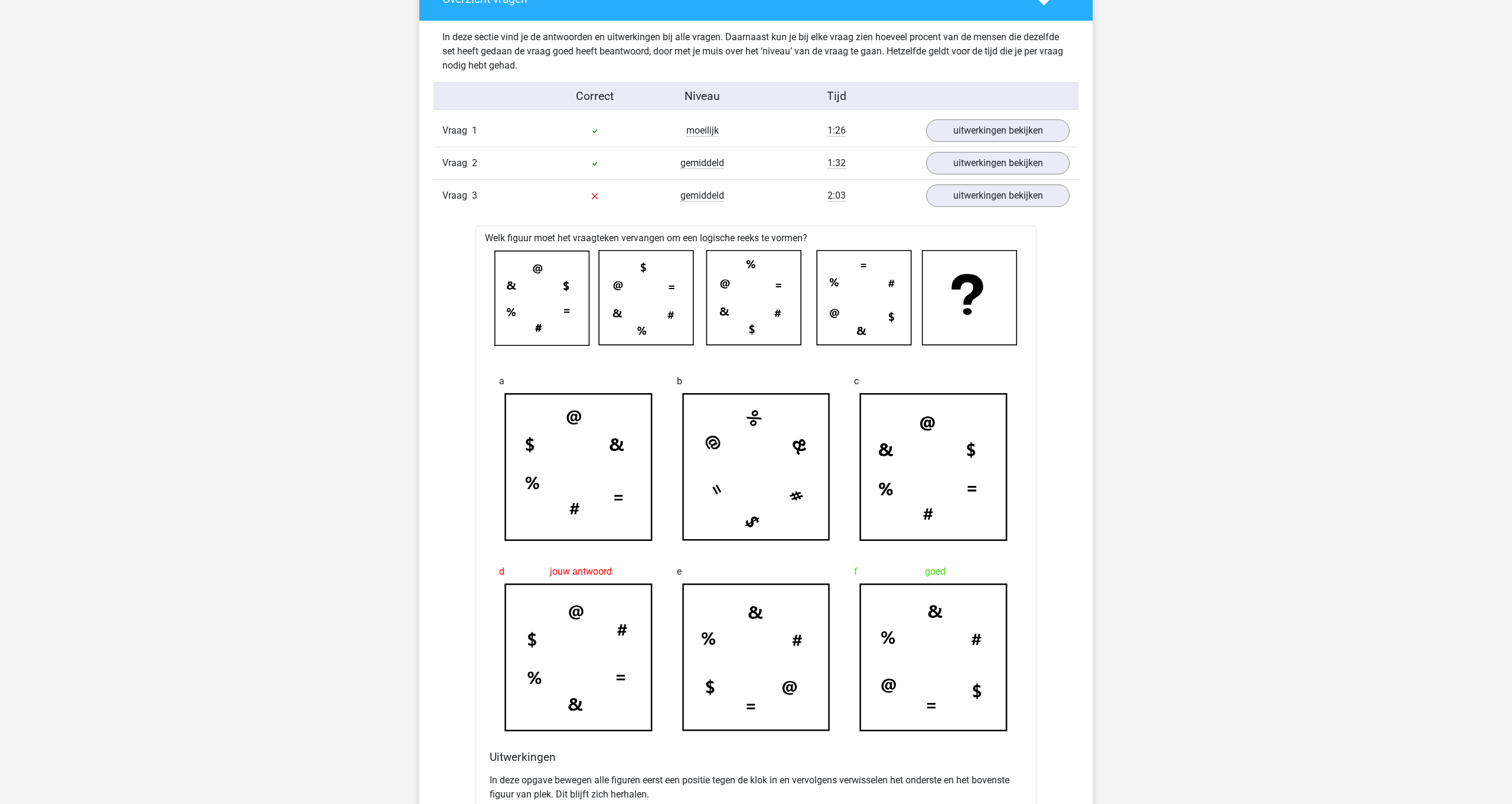
scroll to position [700, 0]
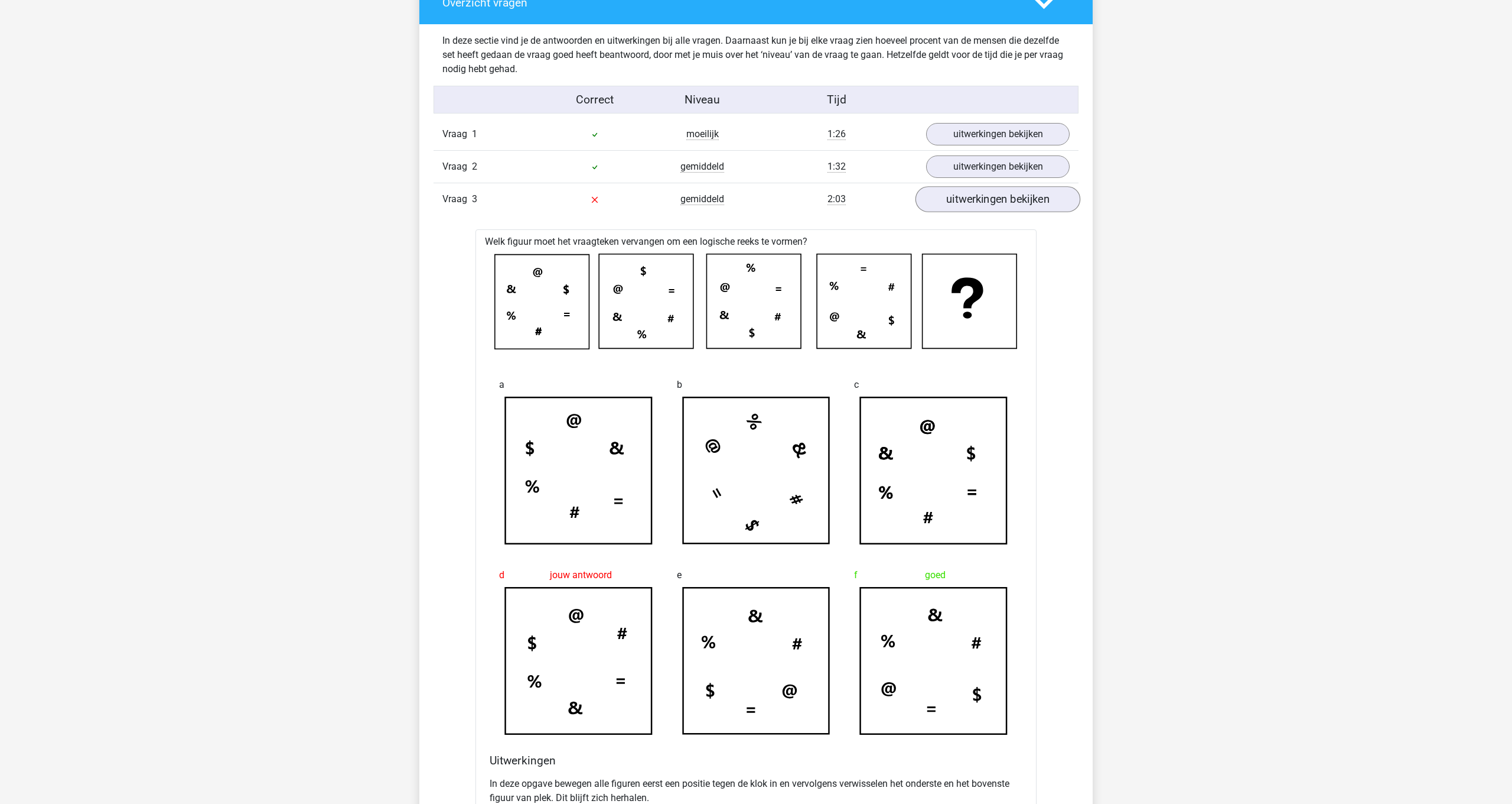
click at [994, 197] on link "uitwerkingen bekijken" at bounding box center [998, 200] width 165 height 26
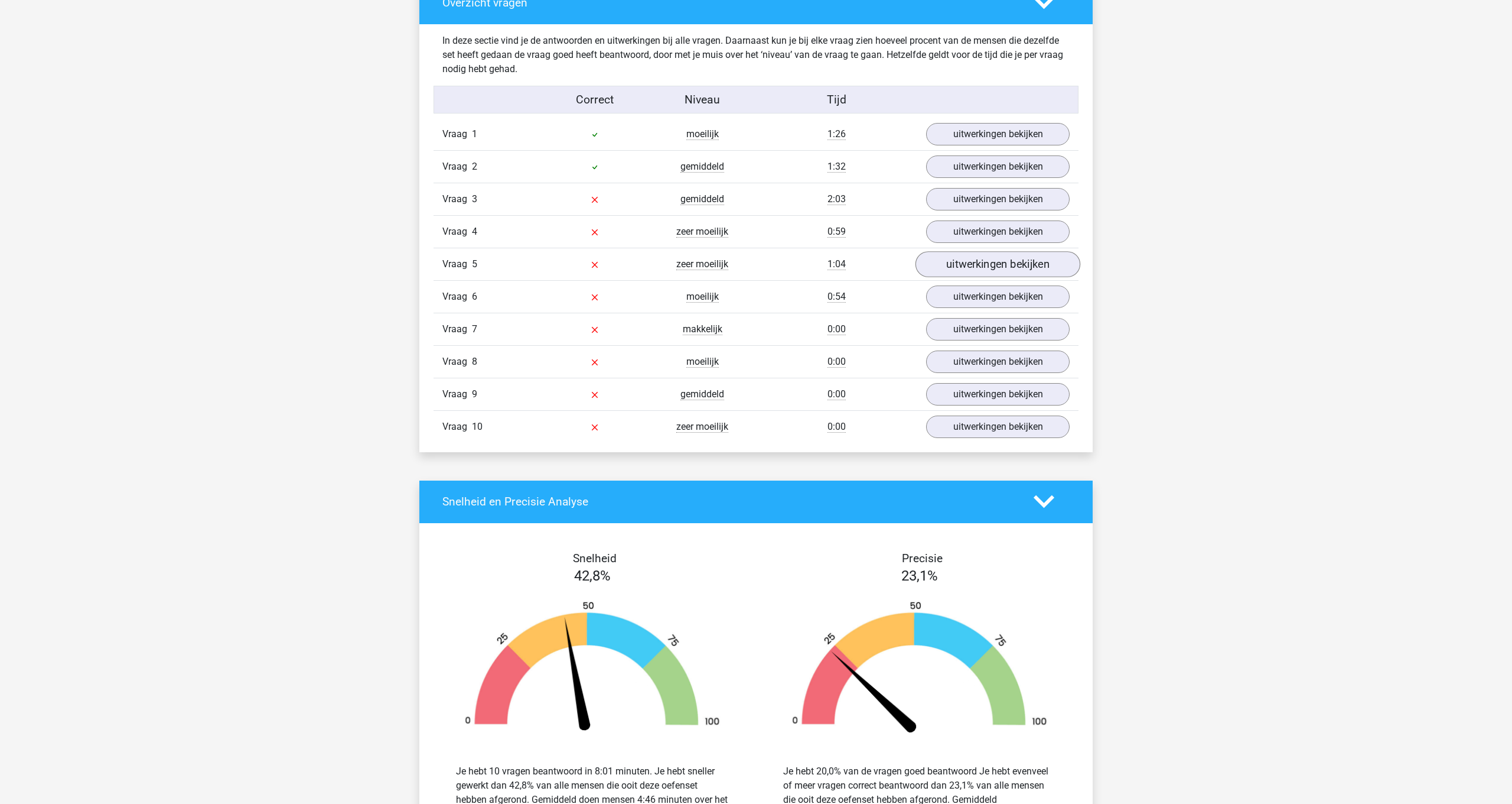
click at [995, 268] on link "uitwerkingen bekijken" at bounding box center [998, 264] width 165 height 26
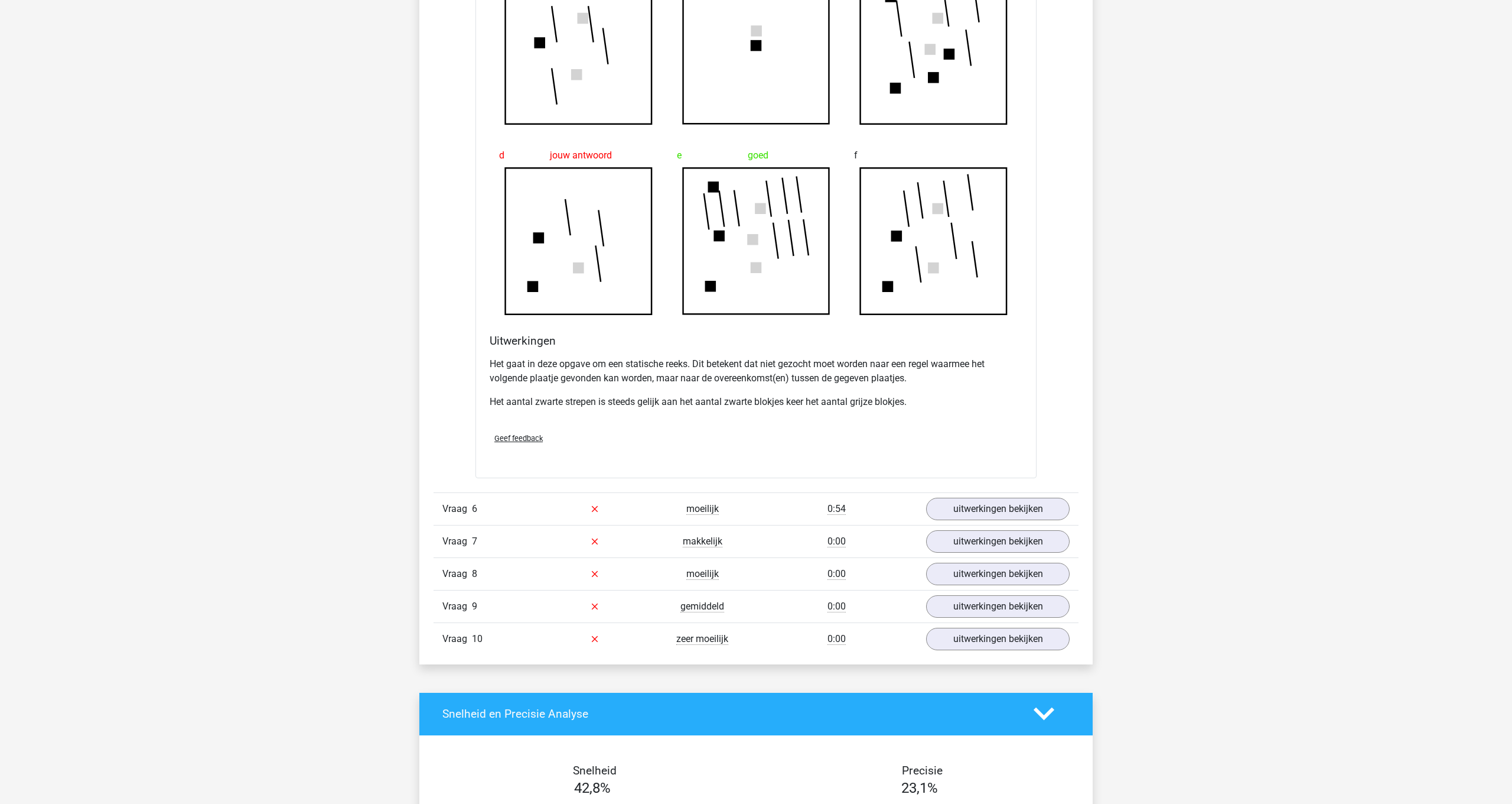
scroll to position [1191, 0]
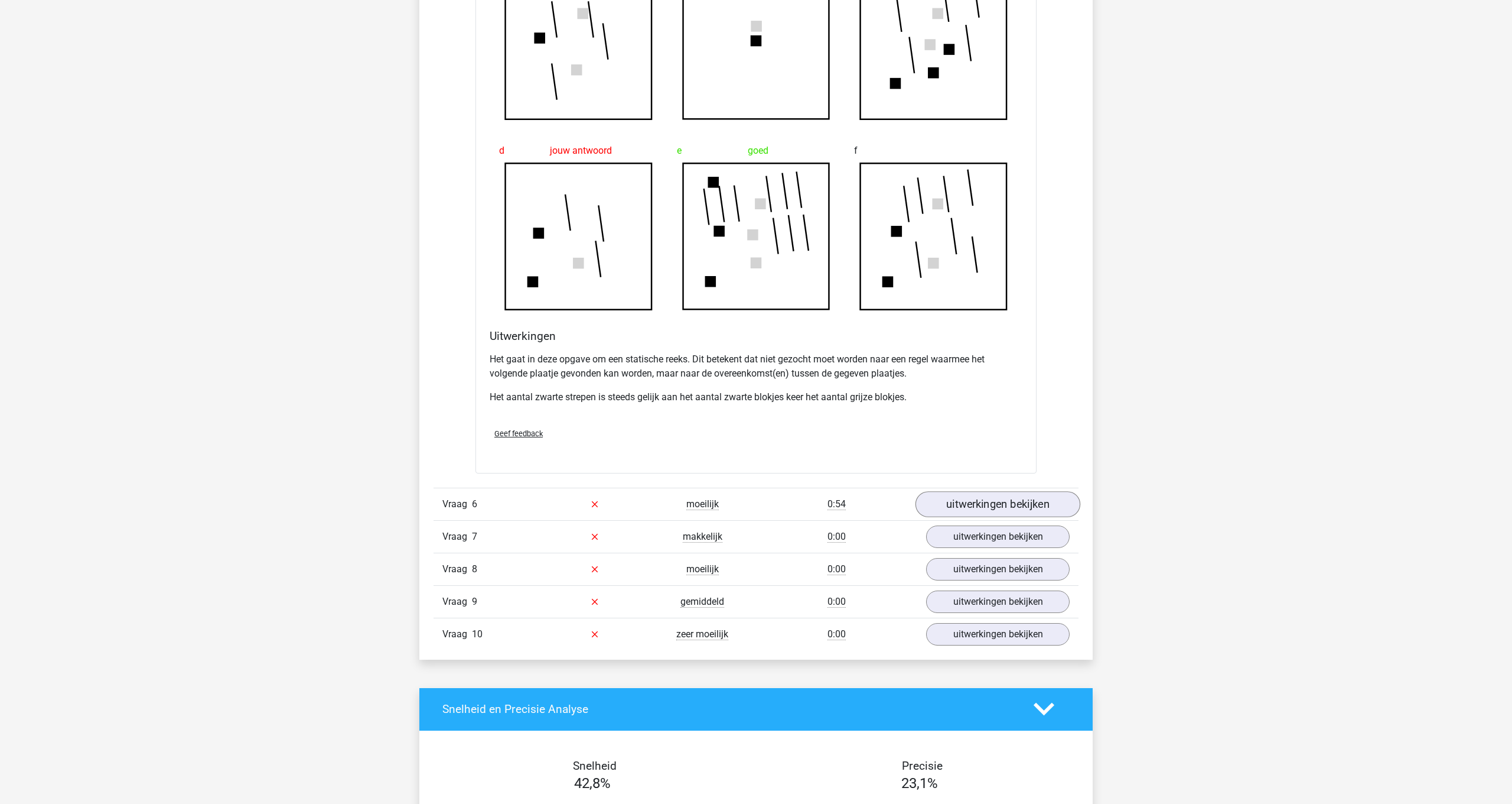
click at [990, 504] on link "uitwerkingen bekijken" at bounding box center [998, 504] width 165 height 26
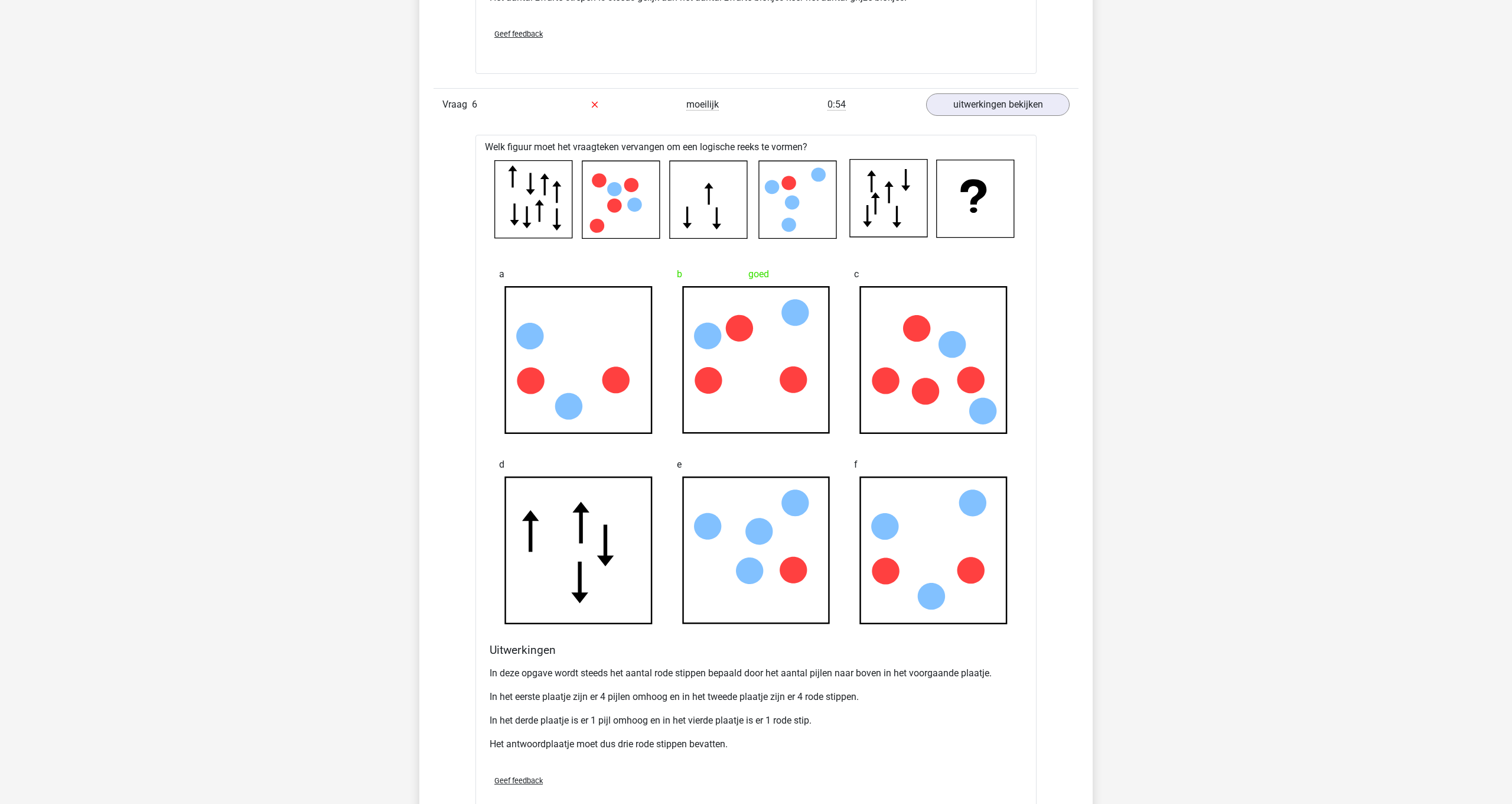
scroll to position [1594, 0]
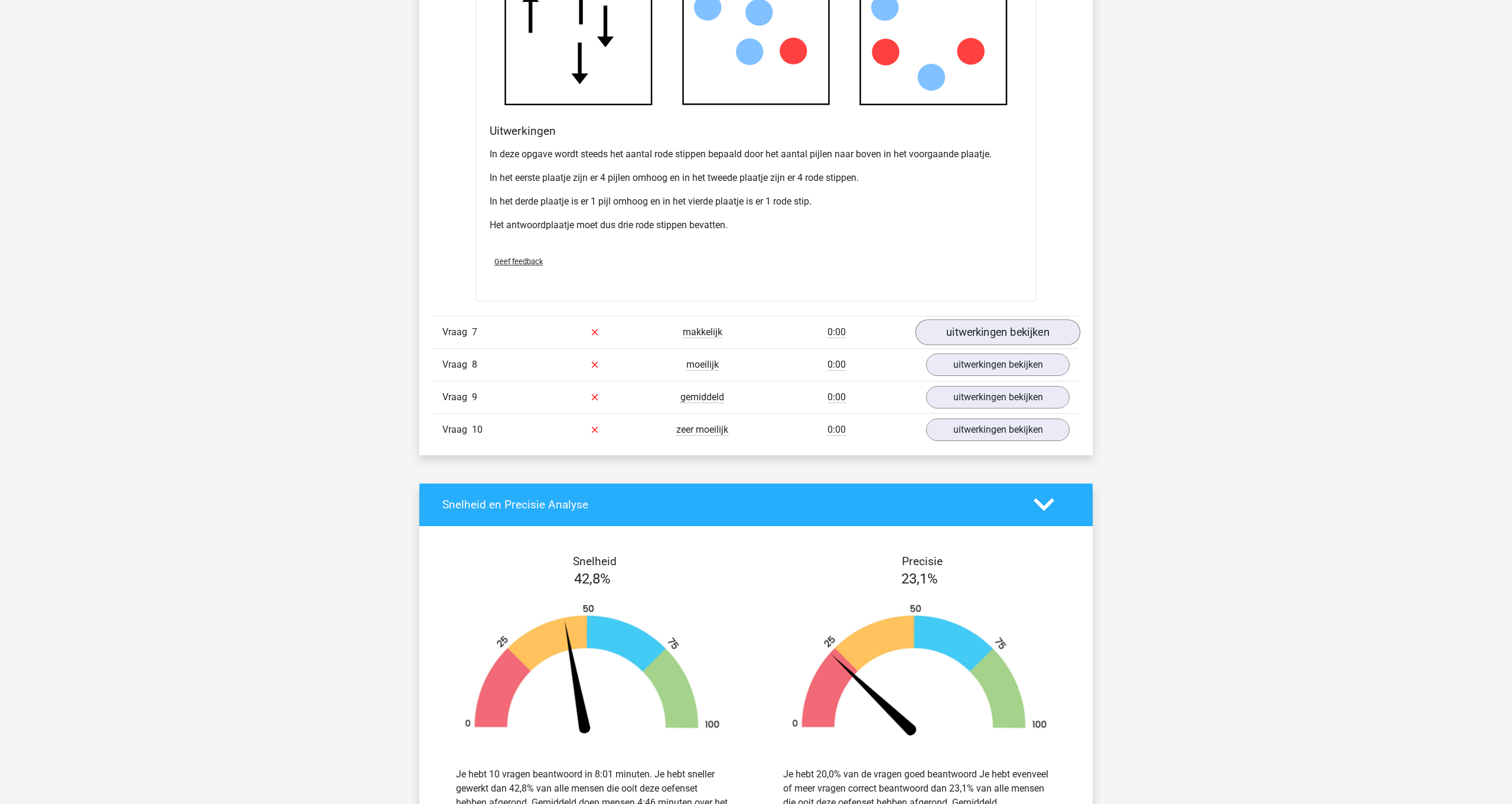
click at [995, 339] on link "uitwerkingen bekijken" at bounding box center [998, 332] width 165 height 26
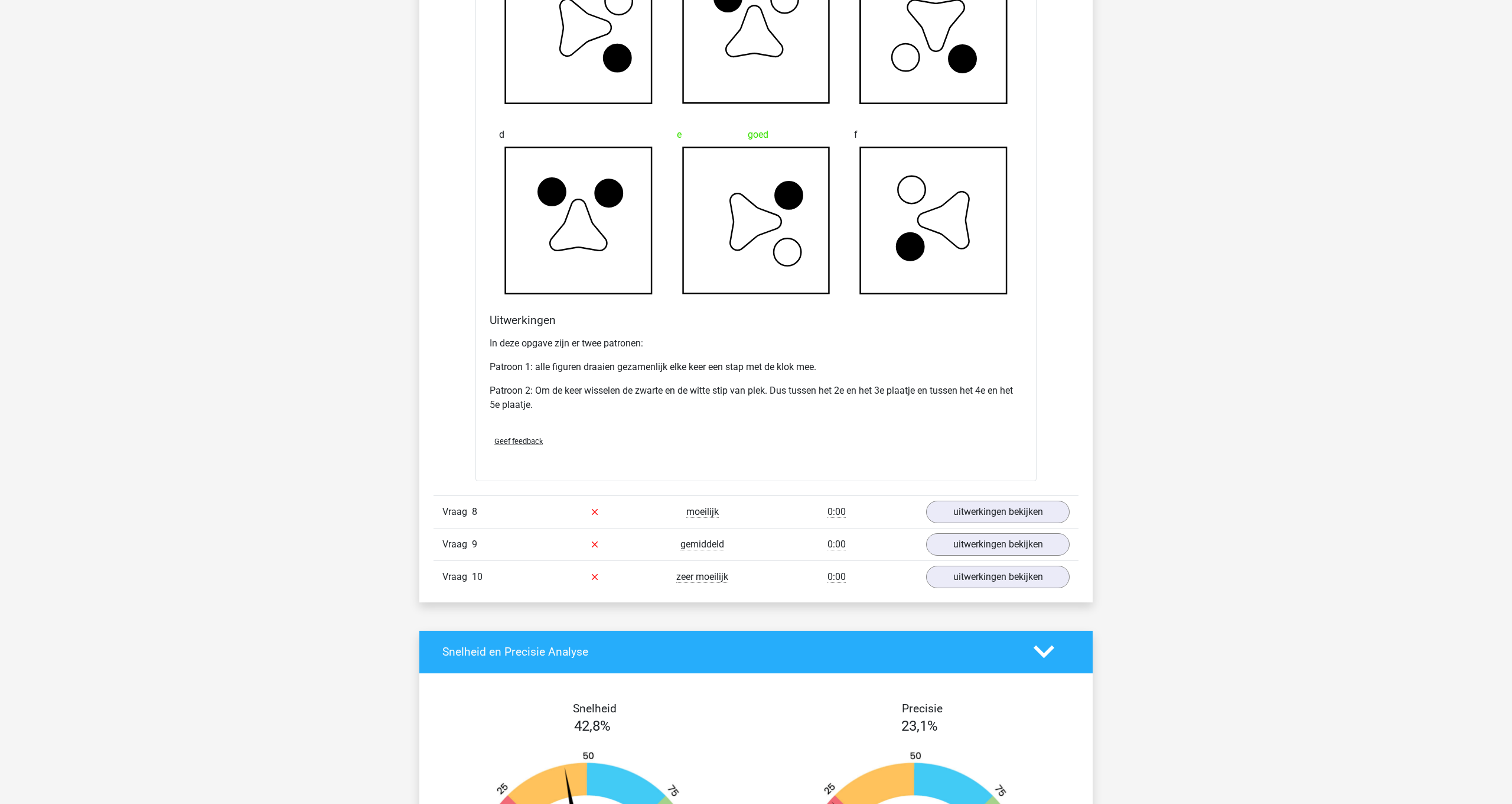
scroll to position [2669, 0]
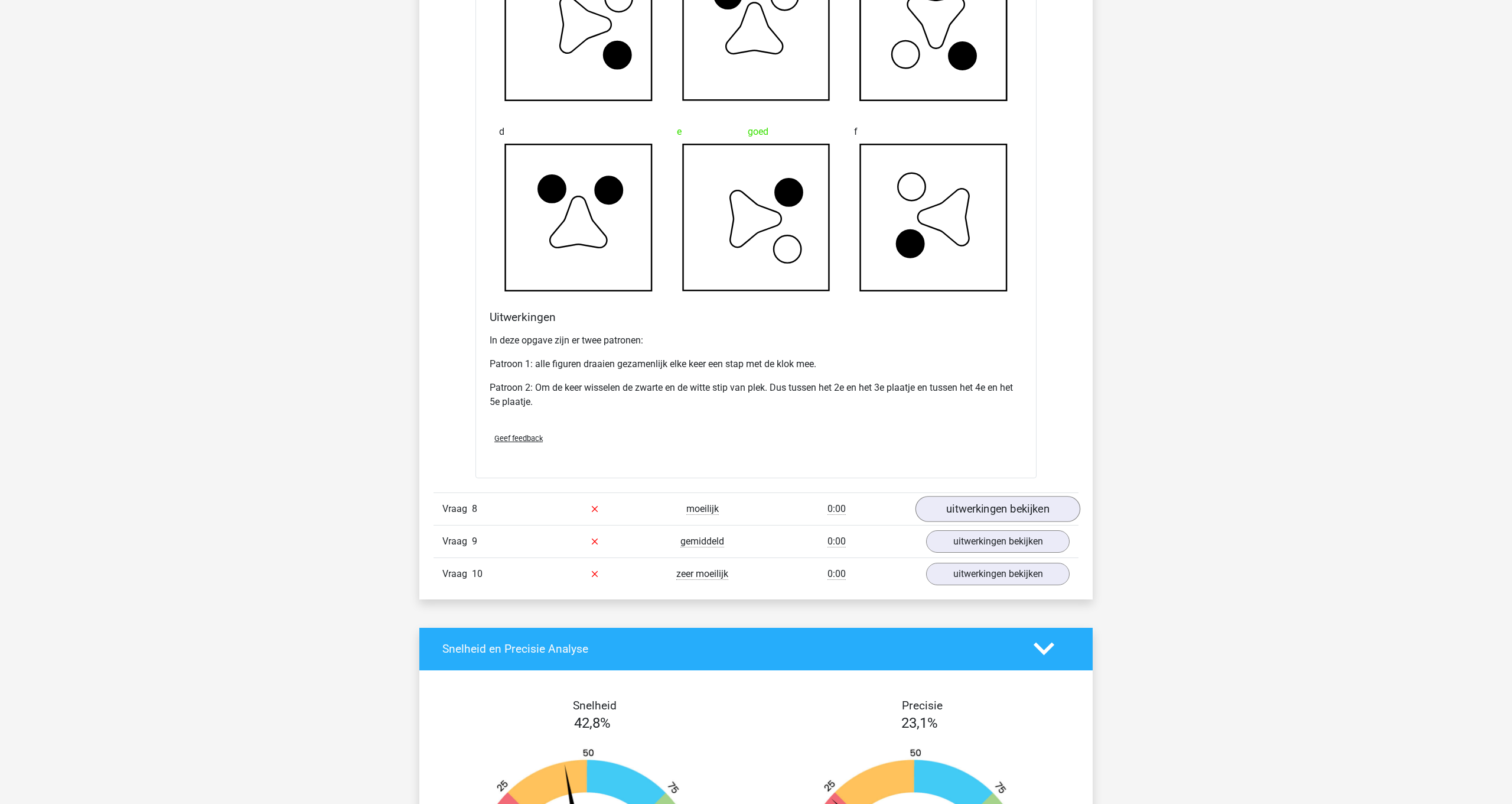
click at [988, 504] on link "uitwerkingen bekijken" at bounding box center [998, 509] width 165 height 26
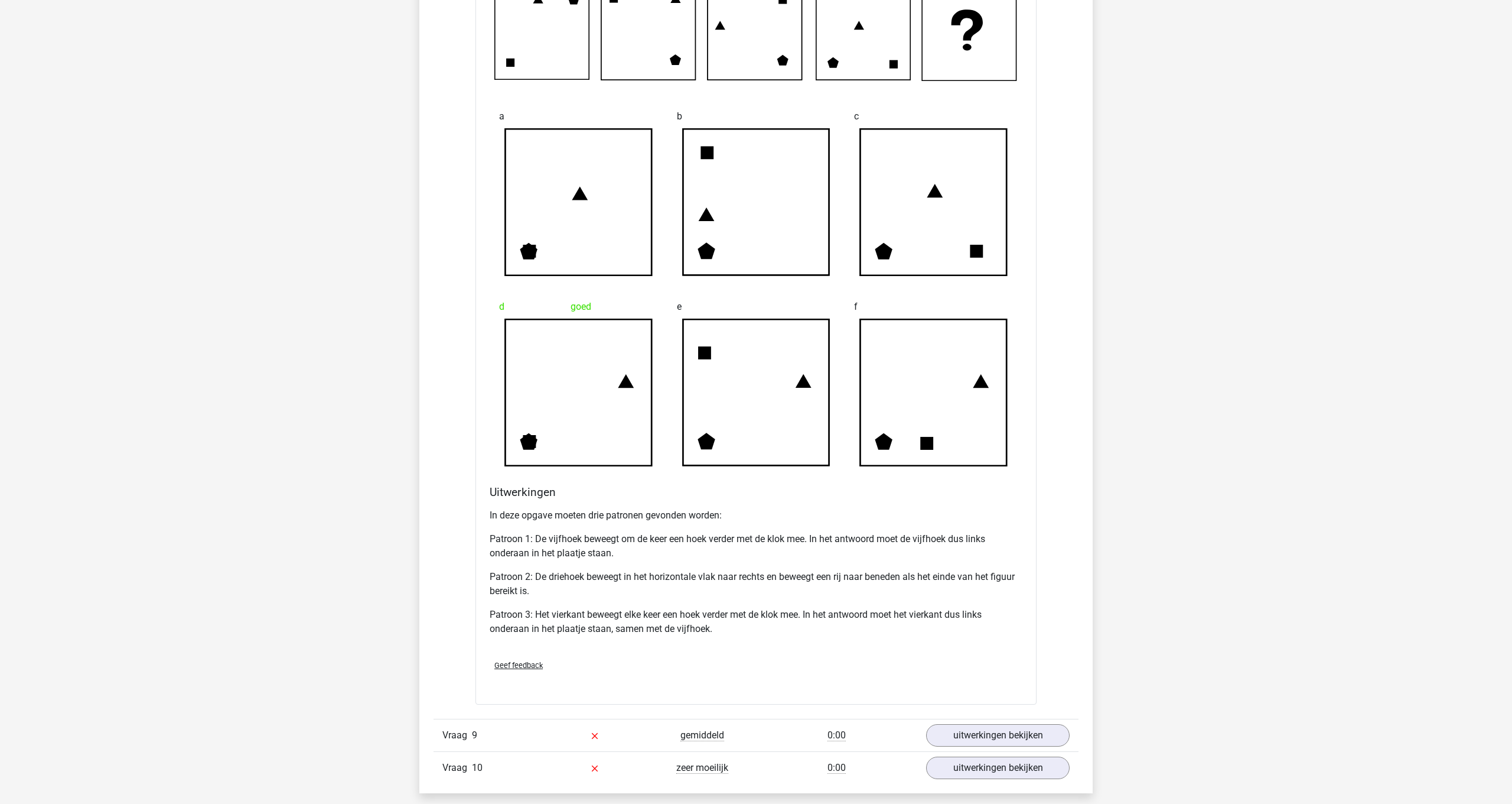
scroll to position [3276, 0]
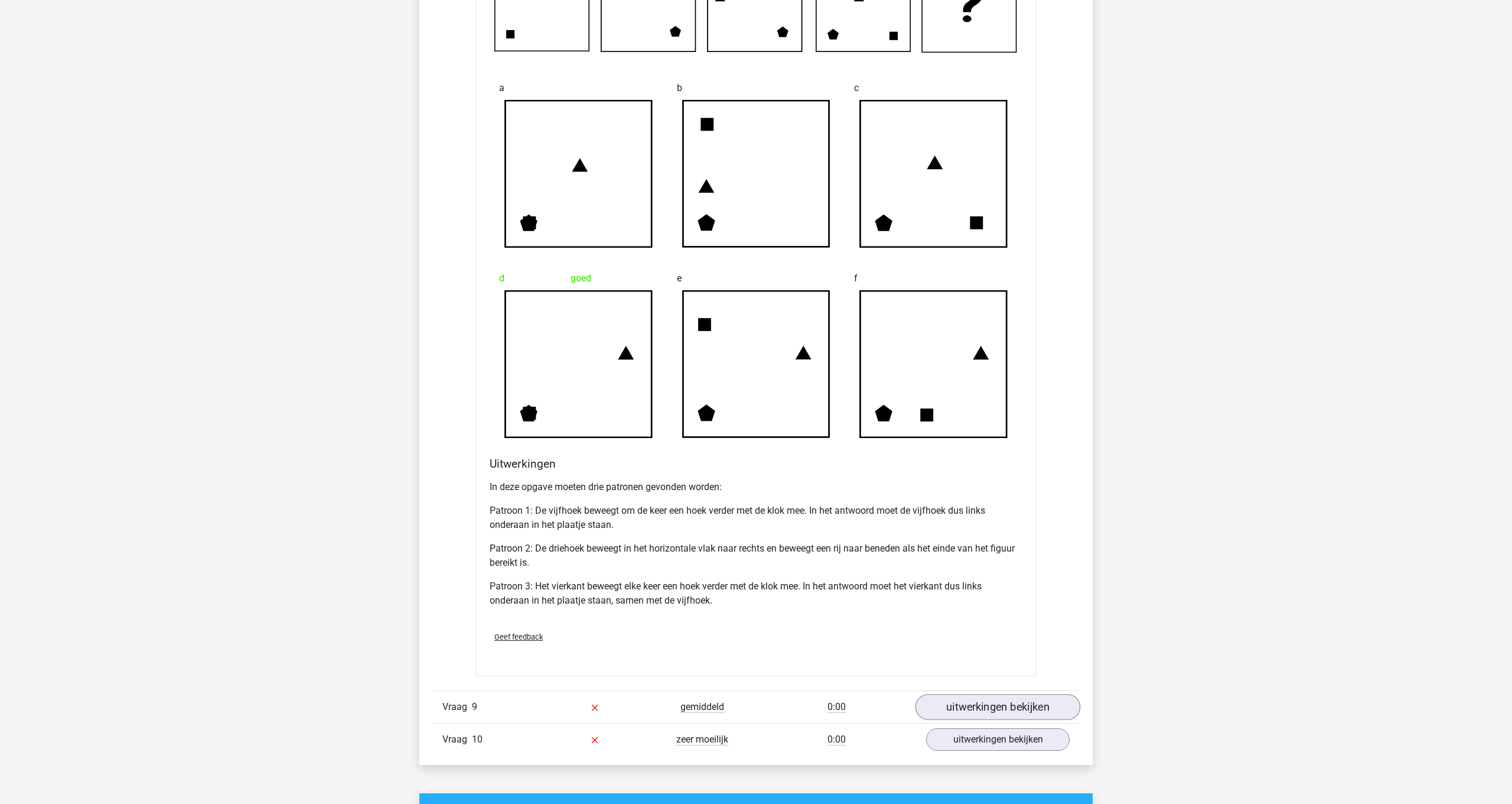
click at [1026, 704] on link "uitwerkingen bekijken" at bounding box center [998, 707] width 165 height 26
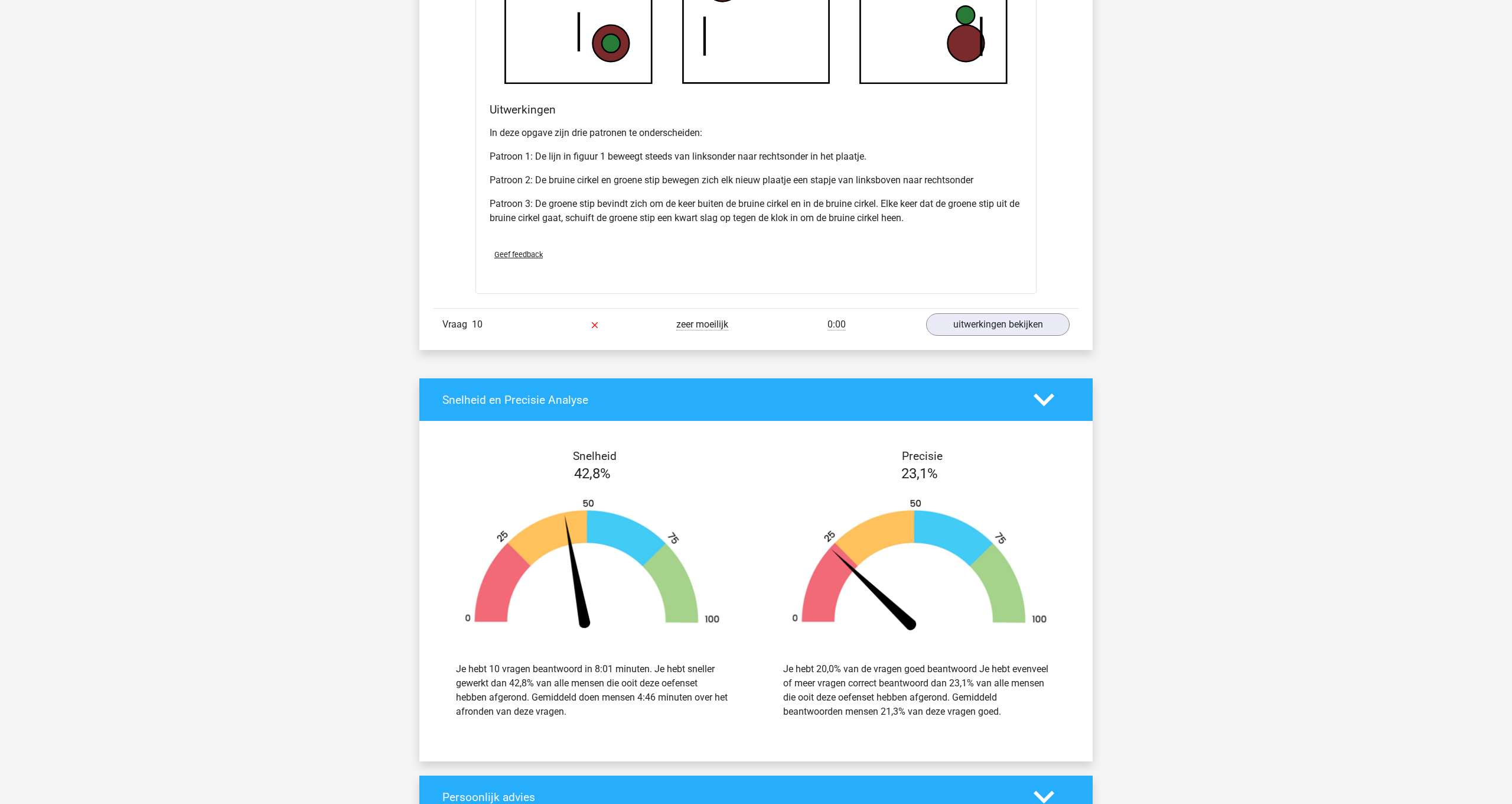
scroll to position [4379, 0]
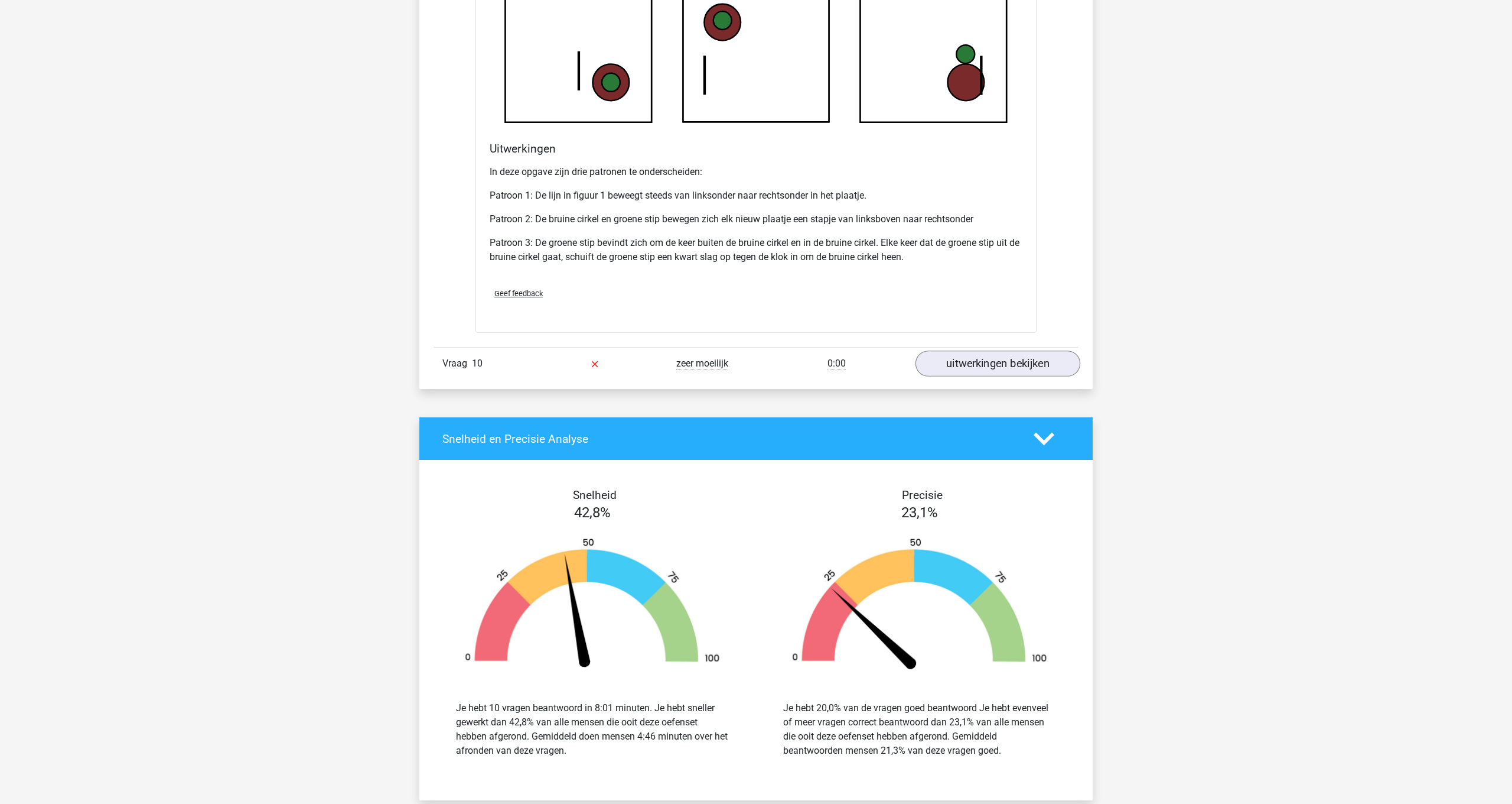
click at [1021, 359] on link "uitwerkingen bekijken" at bounding box center [998, 363] width 165 height 26
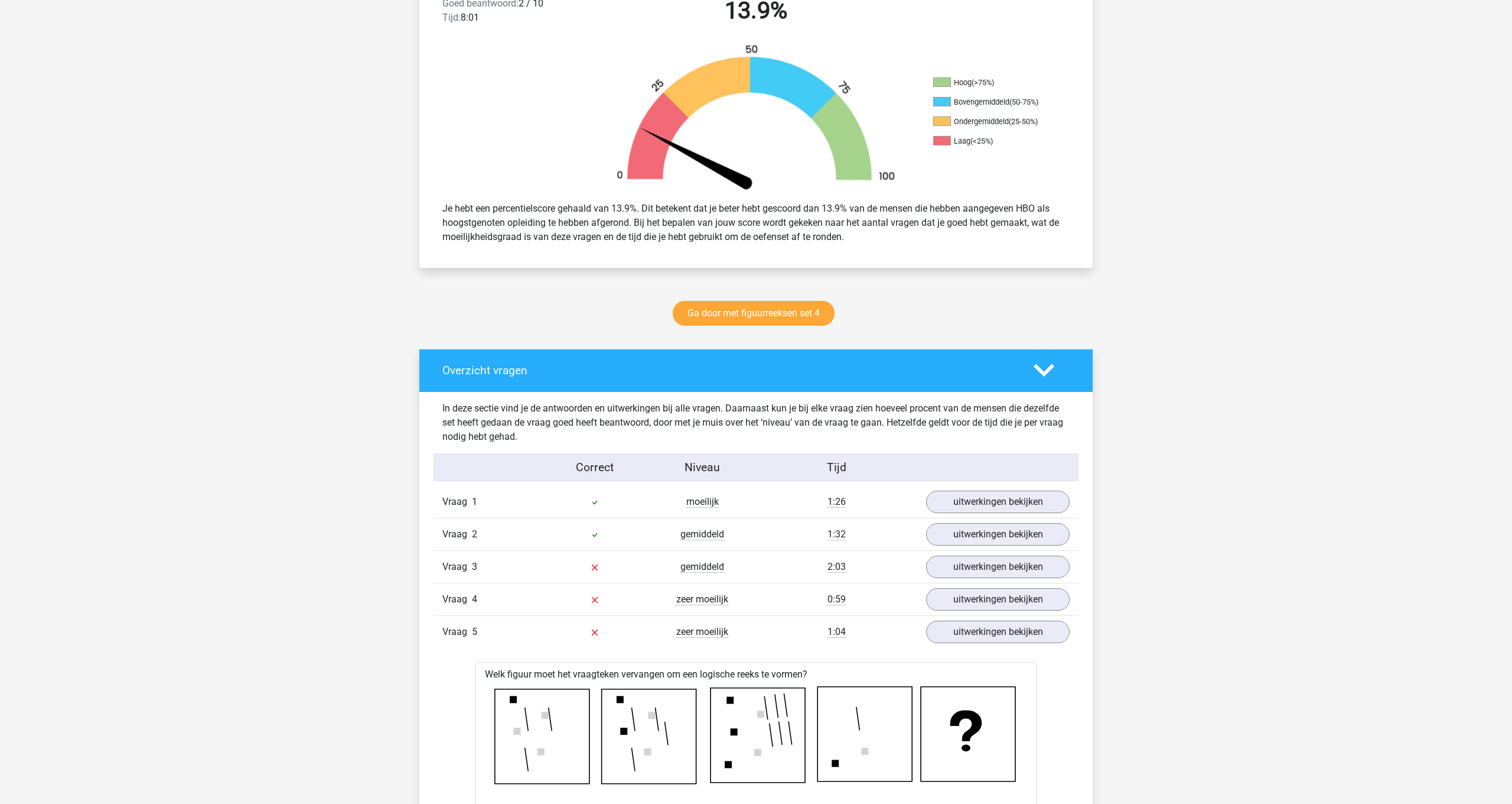
scroll to position [335, 0]
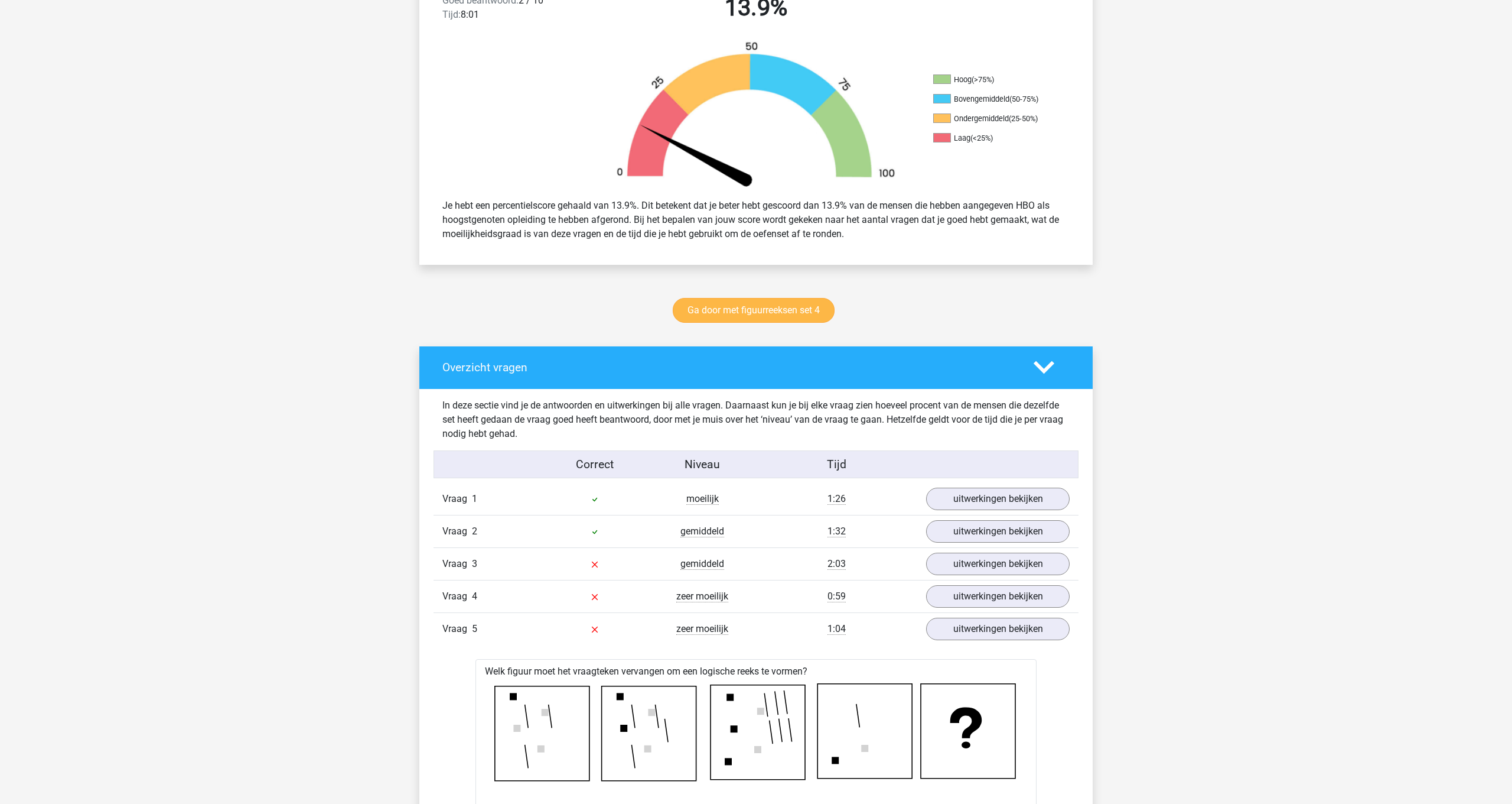
click at [782, 307] on link "Ga door met figuurreeksen set 4" at bounding box center [753, 310] width 162 height 25
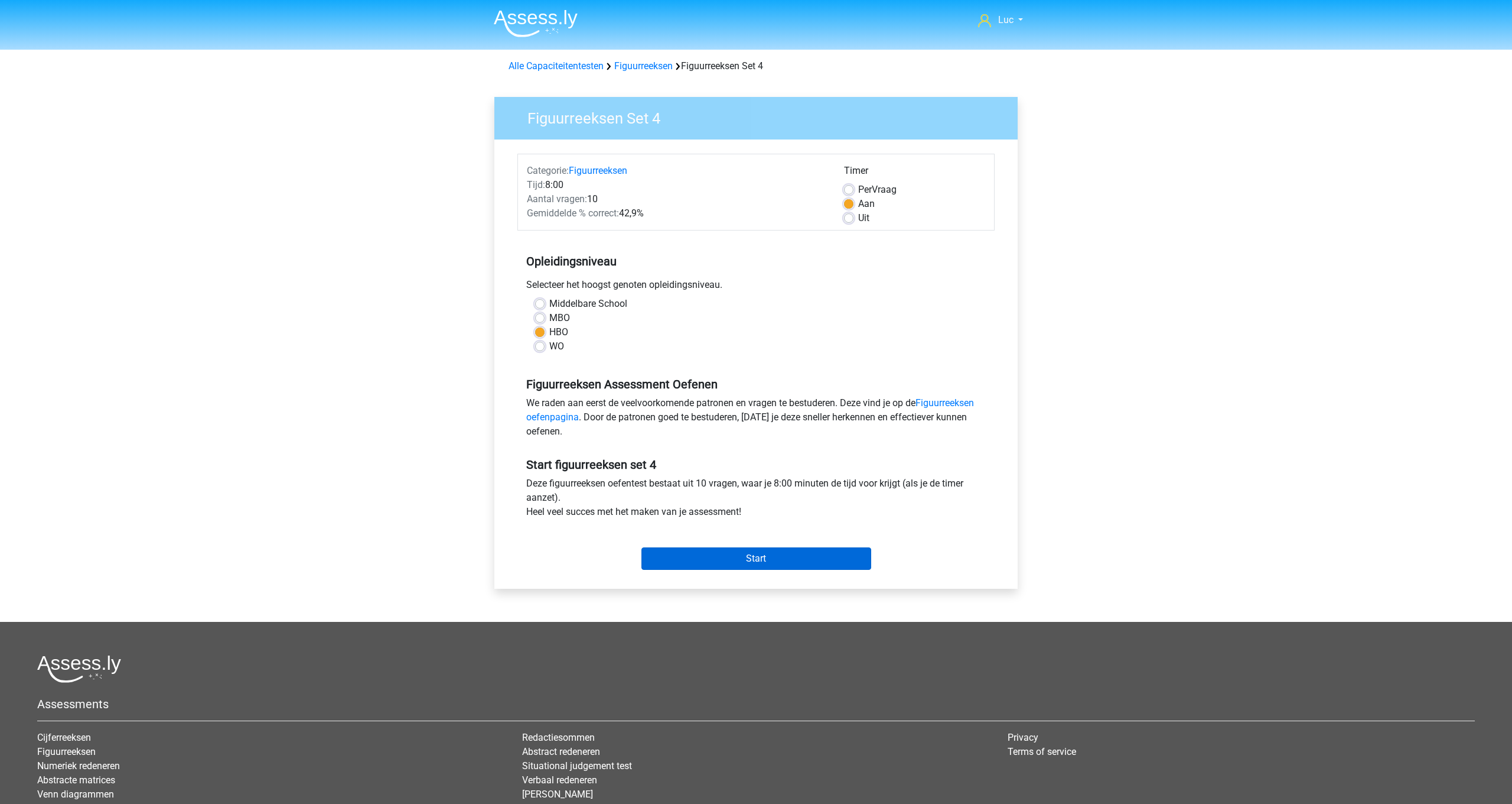
click at [784, 559] on input "Start" at bounding box center [756, 559] width 229 height 23
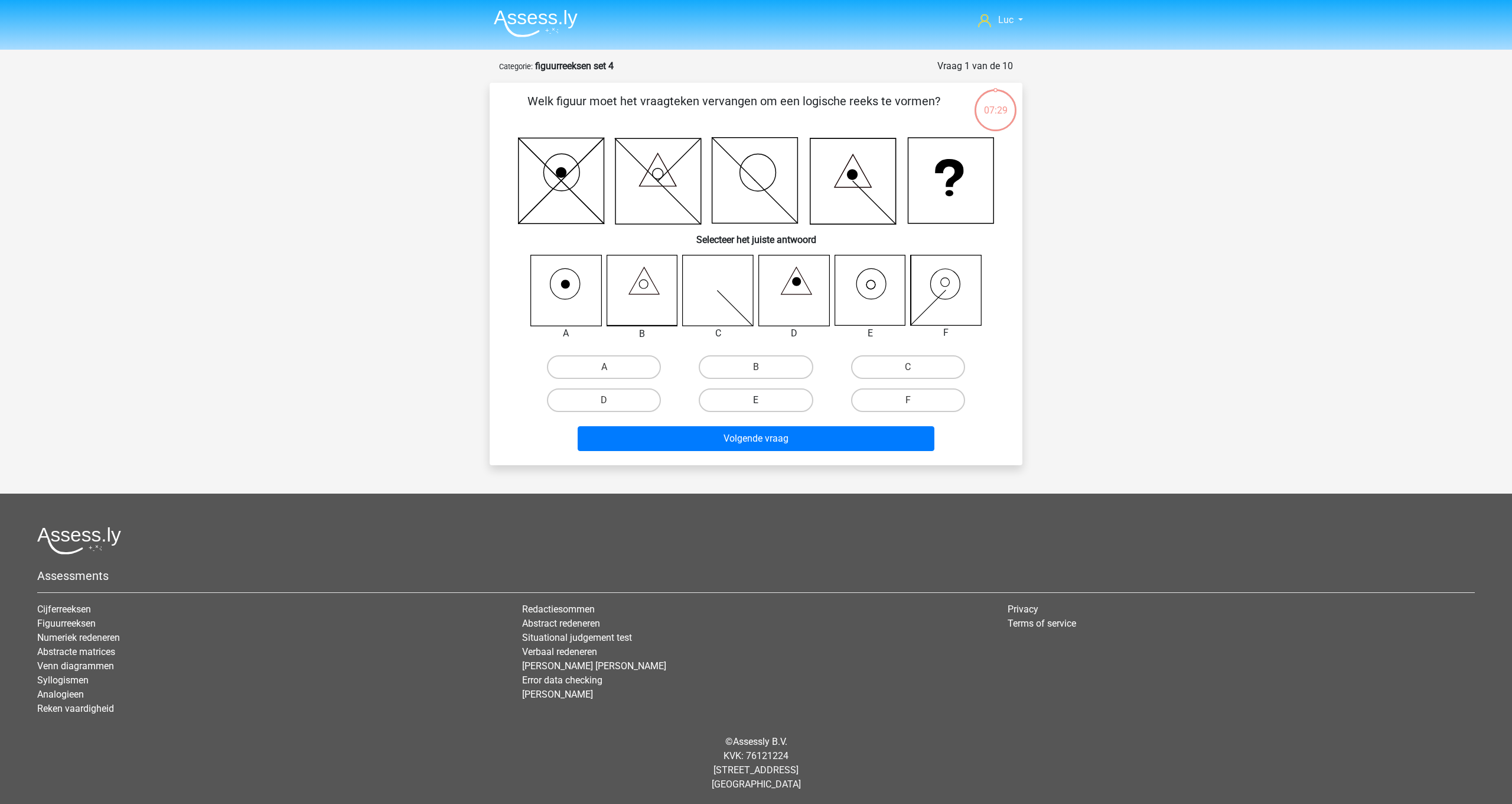
click at [759, 398] on label "E" at bounding box center [756, 399] width 114 height 24
click at [759, 400] on input "E" at bounding box center [760, 404] width 8 height 8
radio input "true"
click at [777, 439] on button "Volgende vraag" at bounding box center [756, 438] width 357 height 25
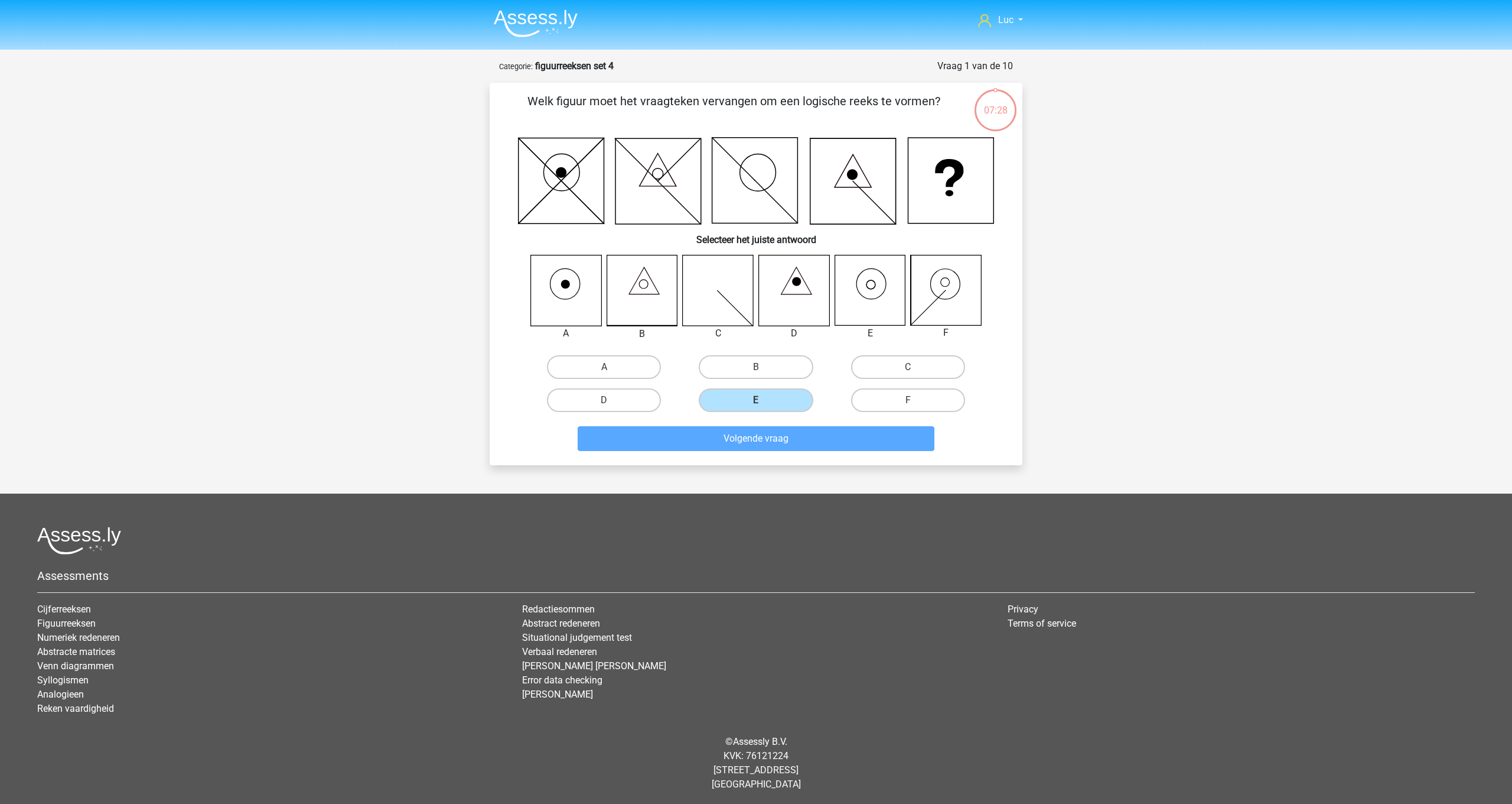
scroll to position [1, 0]
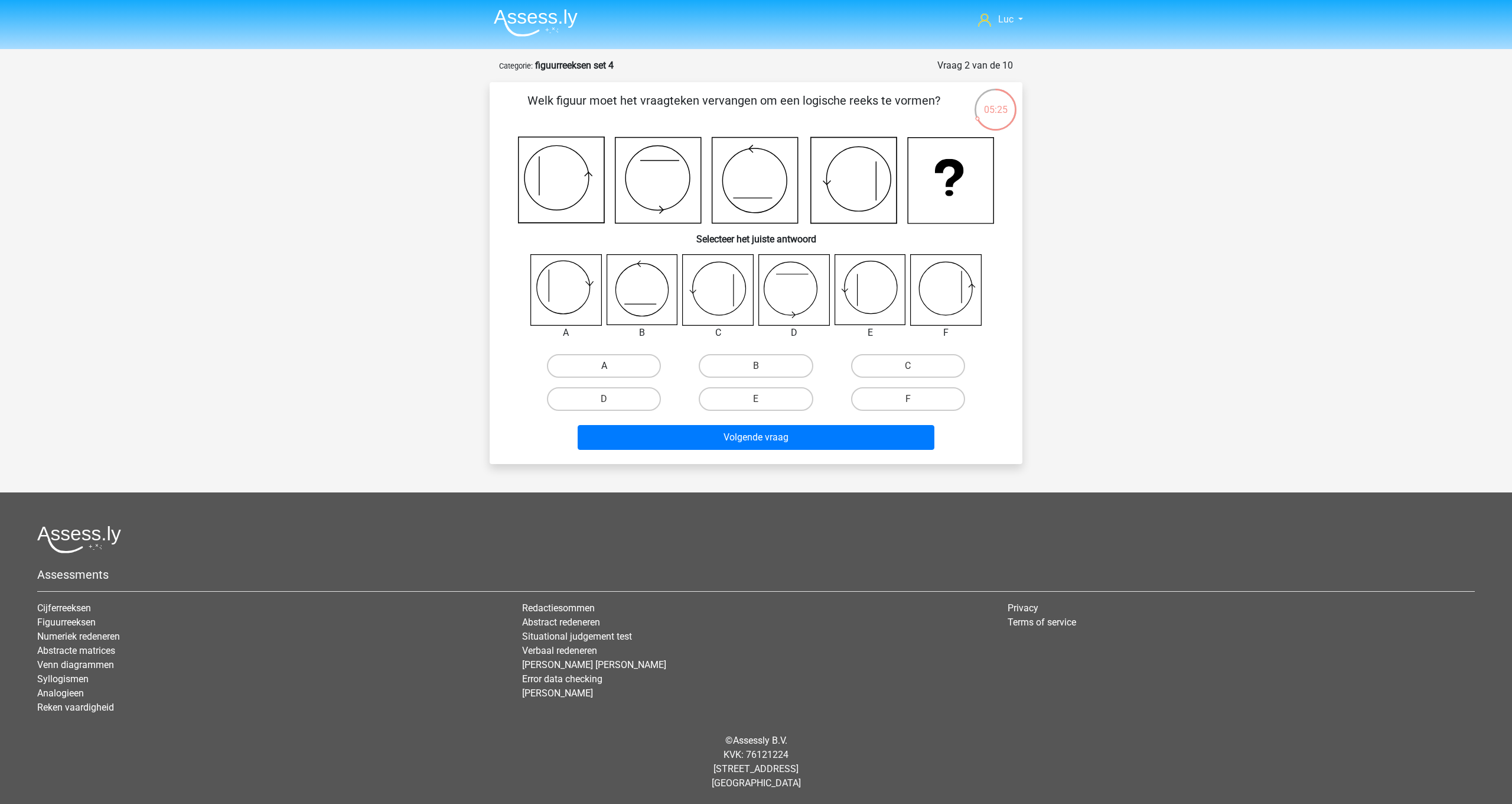
click at [636, 361] on label "A" at bounding box center [604, 365] width 114 height 24
click at [612, 366] on input "A" at bounding box center [608, 370] width 8 height 8
radio input "true"
click at [723, 431] on button "Volgende vraag" at bounding box center [756, 437] width 357 height 25
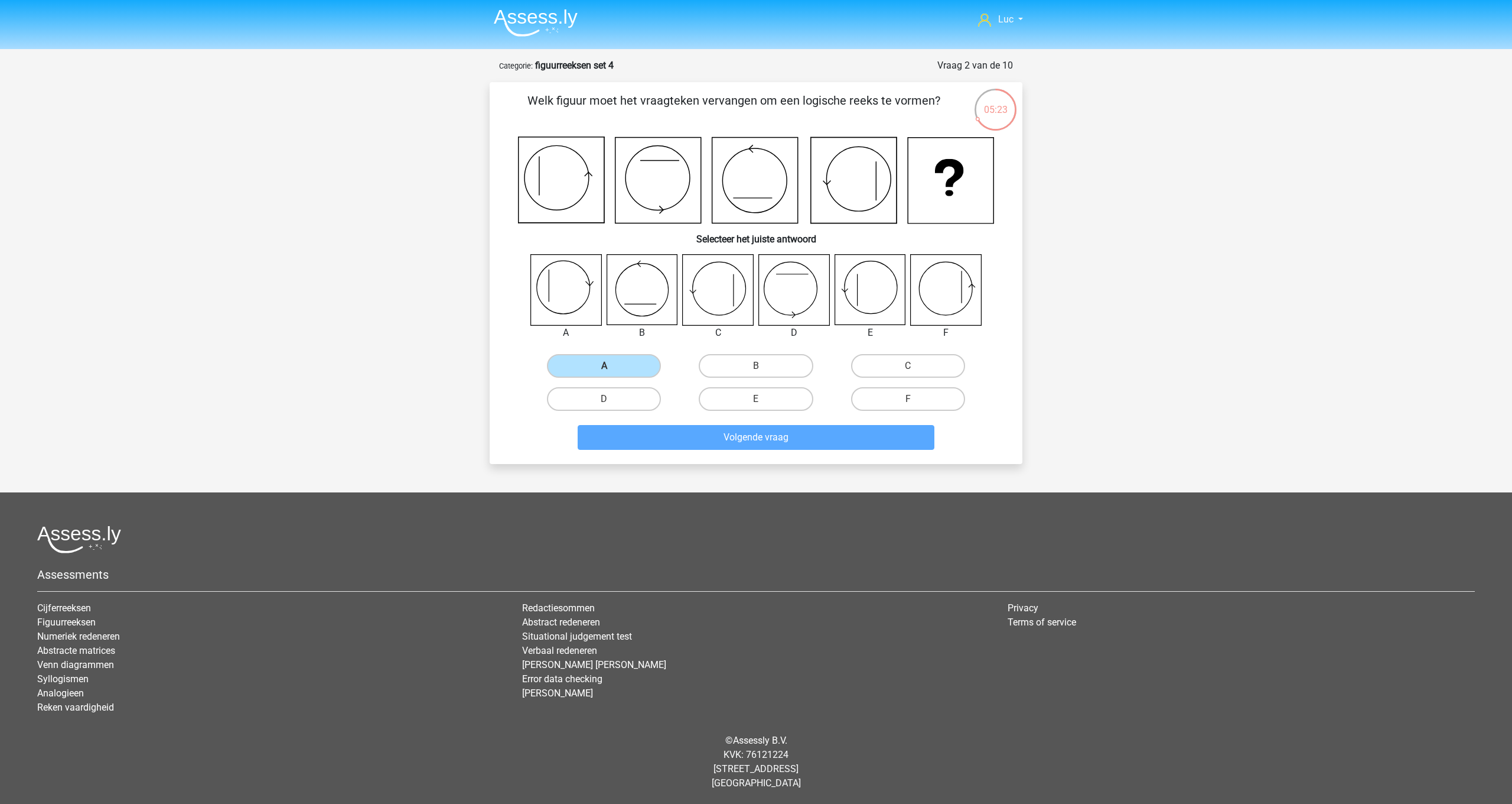
scroll to position [3, 0]
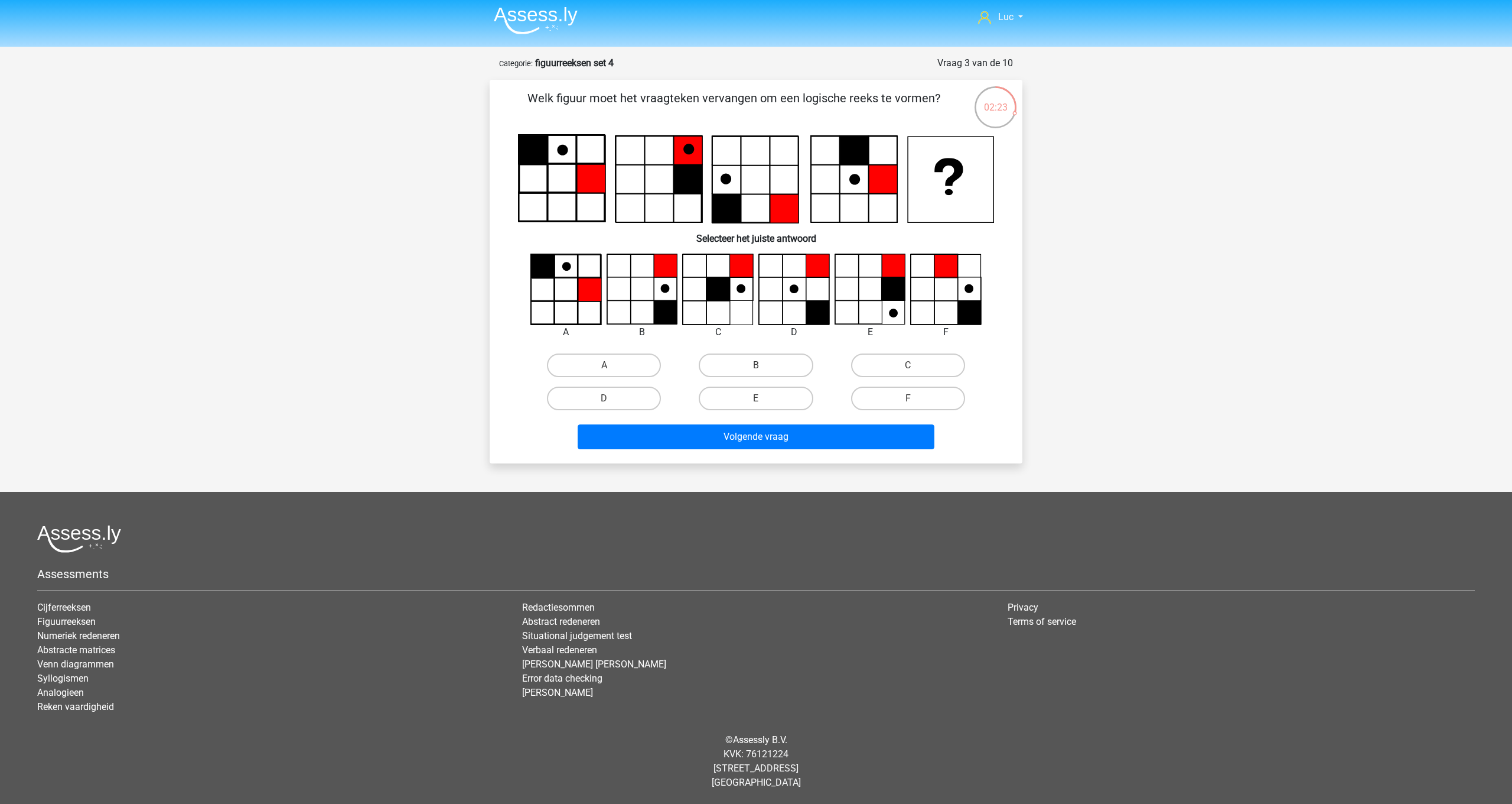
click at [953, 313] on icon at bounding box center [946, 290] width 70 height 70
click at [929, 393] on label "F" at bounding box center [908, 398] width 114 height 24
click at [916, 398] on input "F" at bounding box center [911, 402] width 8 height 8
radio input "true"
click at [884, 435] on button "Volgende vraag" at bounding box center [756, 436] width 357 height 25
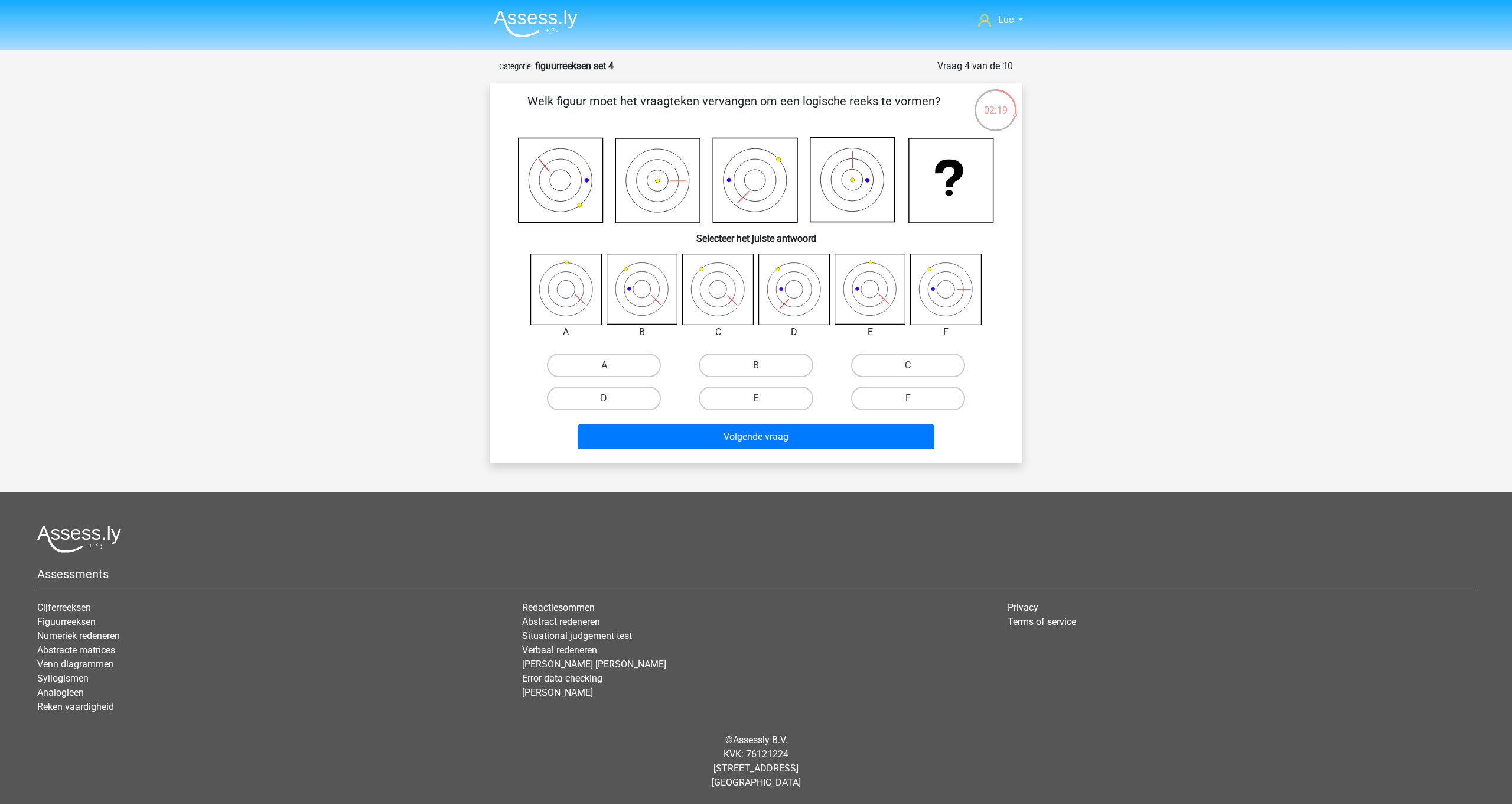
scroll to position [0, 0]
